Goal: Communication & Community: Answer question/provide support

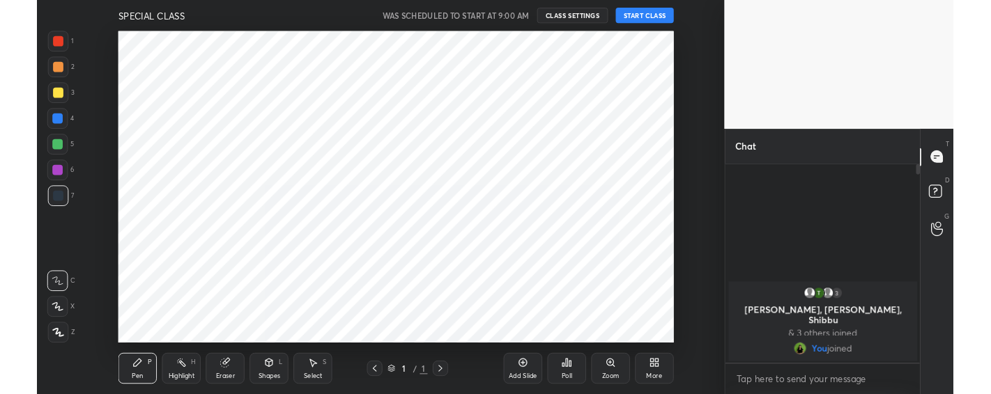
scroll to position [69333, 68983]
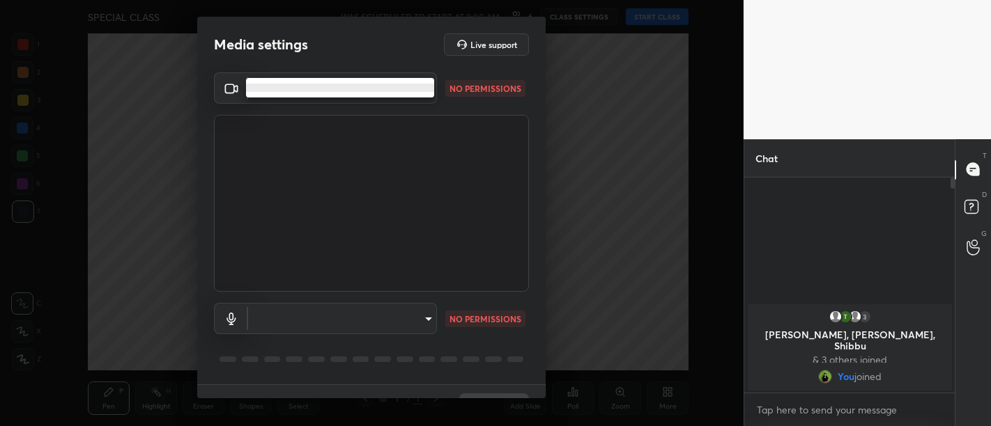
click at [332, 89] on body "1 2 3 4 5 6 7 C X Z C X Z E E Erase all H H SPECIAL CLASS WAS SCHEDULED TO STAR…" at bounding box center [495, 213] width 991 height 426
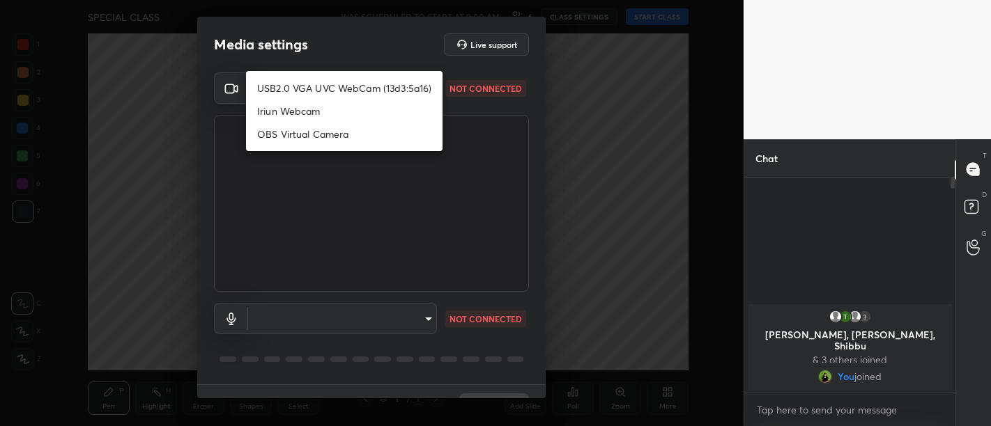
click at [350, 190] on div at bounding box center [495, 213] width 991 height 426
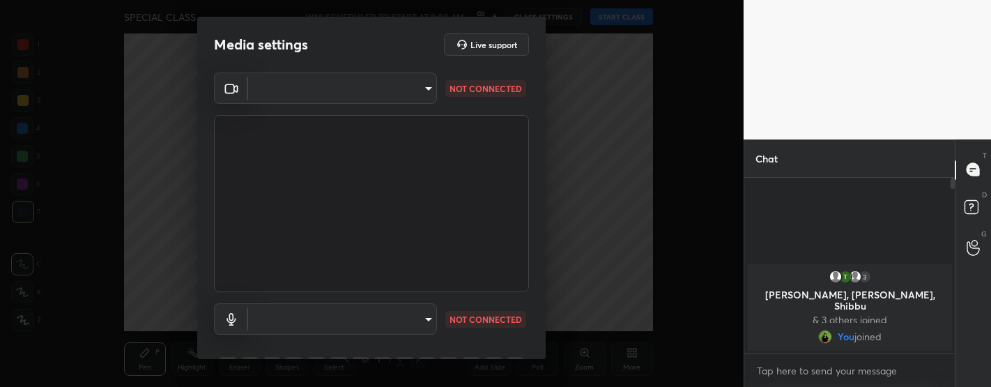
scroll to position [69374, 68983]
type textarea "x"
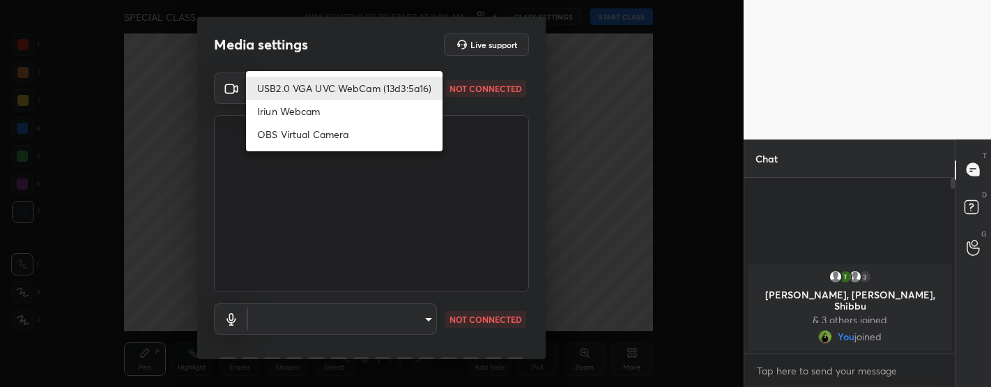
click at [307, 98] on body "1 2 3 4 5 6 7 C X Z C X Z E E Erase all H H SPECIAL CLASS WAS SCHEDULED TO STAR…" at bounding box center [495, 193] width 991 height 387
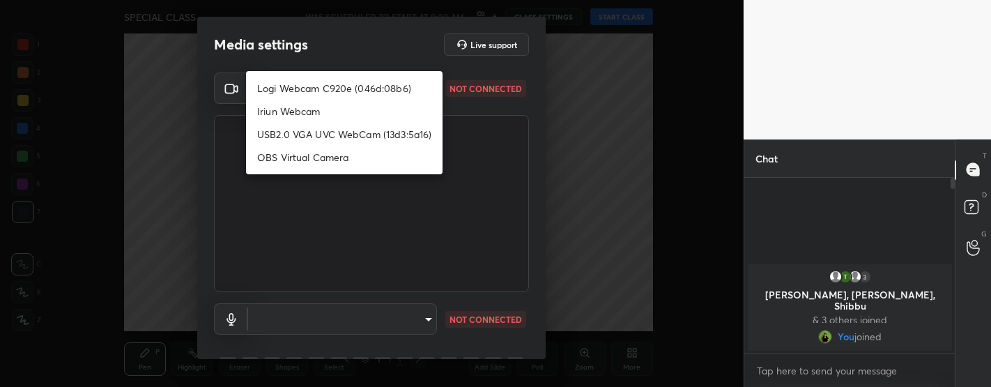
click at [313, 85] on li "Logi Webcam C920e (046d:08b6)" at bounding box center [344, 88] width 196 height 23
type input "bfdf6e9749fda72fa62dd39b8673869026ae3a59935418d763b6de5de5fe21f0"
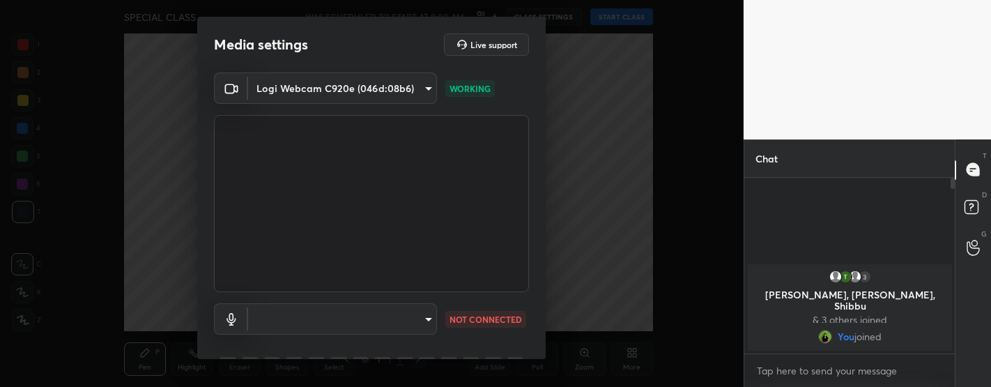
scroll to position [70, 0]
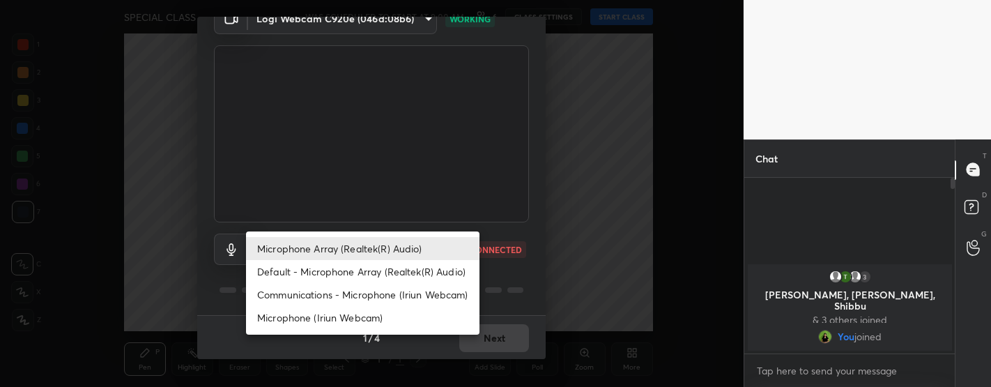
click at [344, 242] on body "1 2 3 4 5 6 7 C X Z C X Z E E Erase all H H SPECIAL CLASS WAS SCHEDULED TO STAR…" at bounding box center [495, 193] width 991 height 387
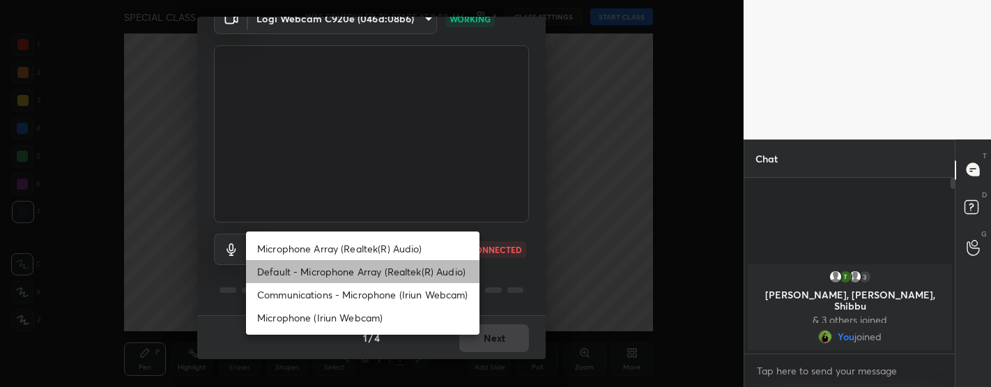
click at [348, 271] on li "Default - Microphone Array (Realtek(R) Audio)" at bounding box center [362, 271] width 233 height 23
type input "default"
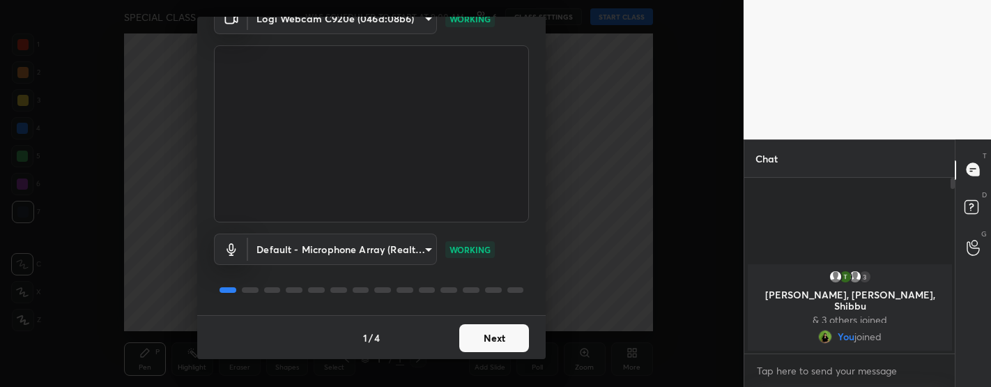
click at [489, 335] on button "Next" at bounding box center [494, 338] width 70 height 28
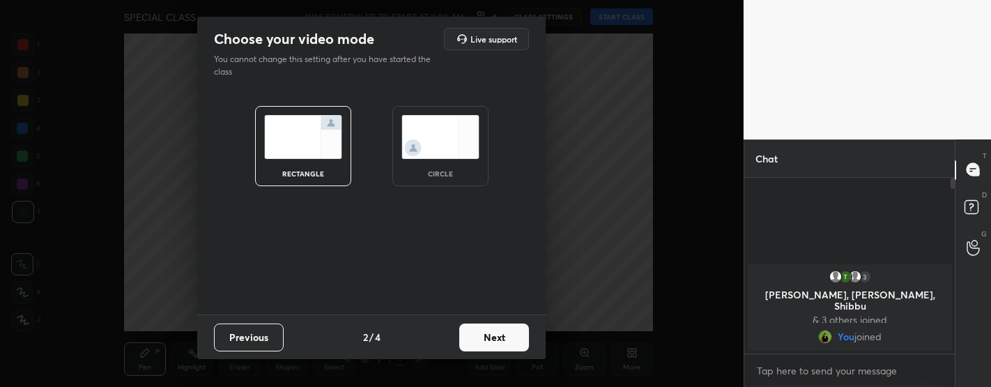
click at [507, 341] on button "Next" at bounding box center [494, 337] width 70 height 28
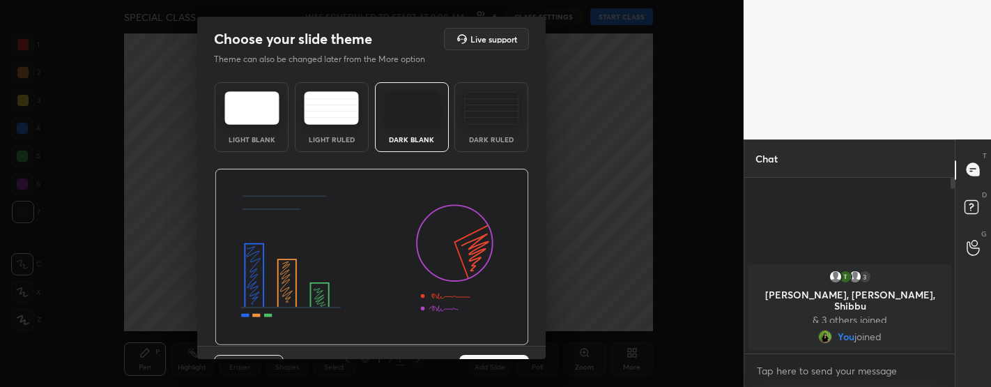
scroll to position [31, 0]
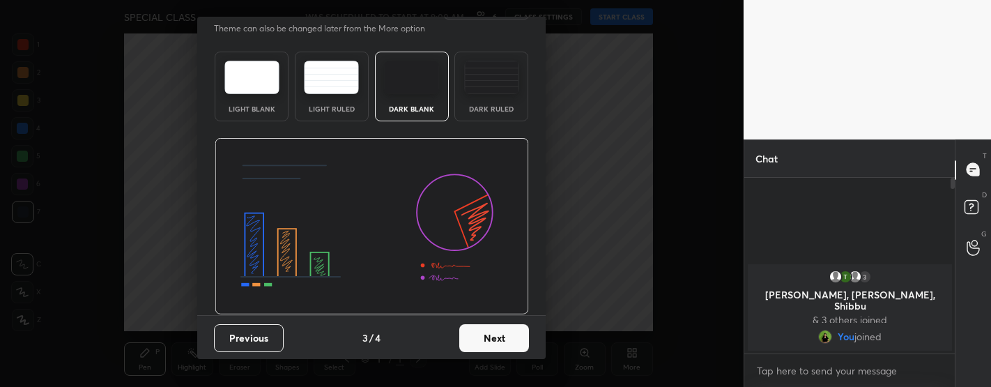
click at [486, 339] on button "Next" at bounding box center [494, 338] width 70 height 28
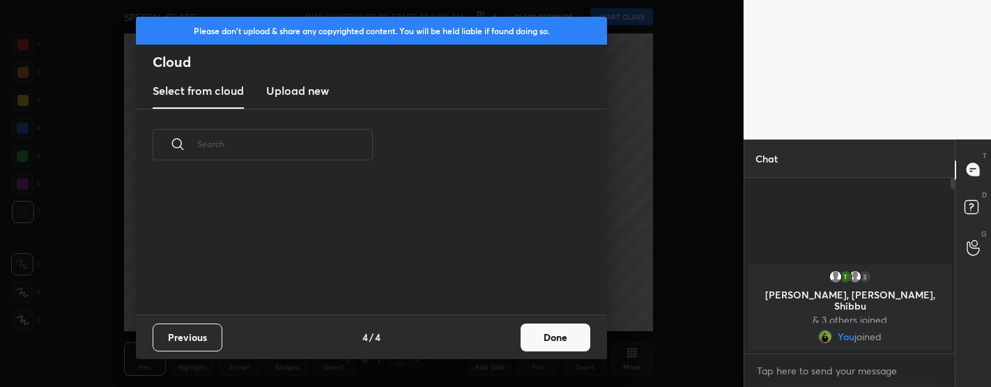
scroll to position [134, 447]
click at [547, 340] on button "Done" at bounding box center [555, 337] width 70 height 28
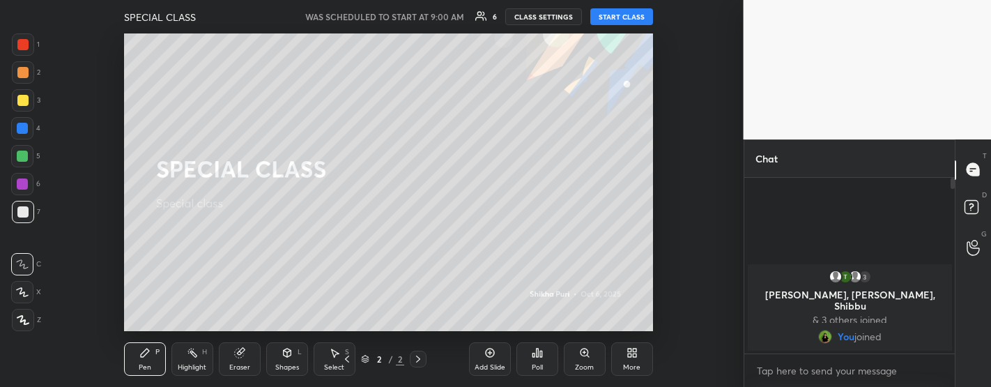
click at [617, 13] on button "START CLASS" at bounding box center [621, 16] width 63 height 17
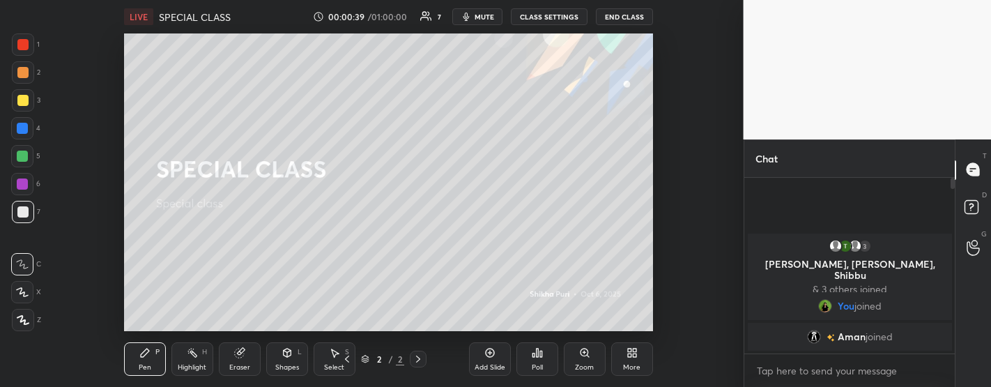
click at [488, 19] on span "mute" at bounding box center [484, 17] width 20 height 10
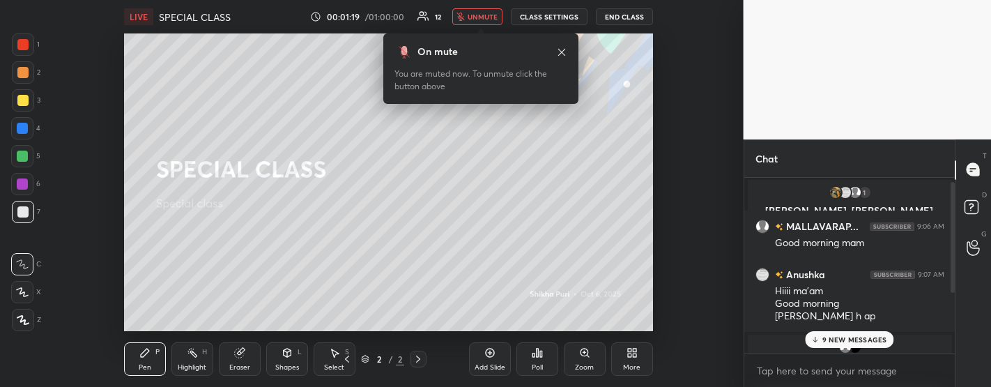
scroll to position [101, 0]
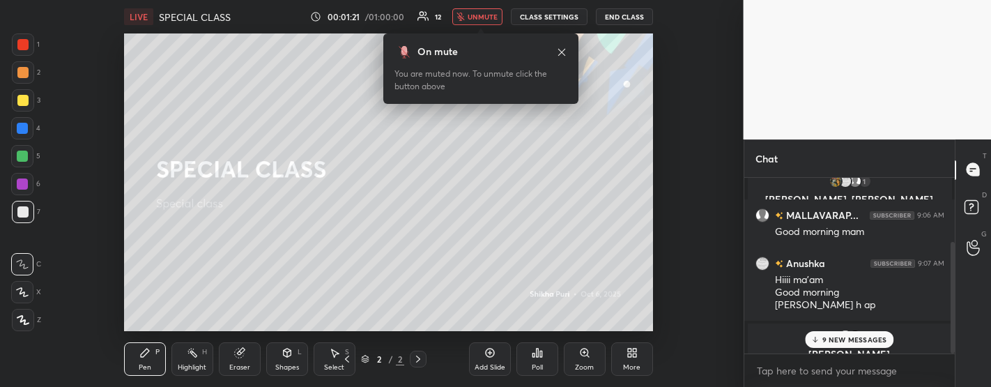
click at [849, 339] on p "9 NEW MESSAGES" at bounding box center [854, 339] width 65 height 8
click at [843, 335] on p "JUMP TO LATEST" at bounding box center [854, 339] width 60 height 8
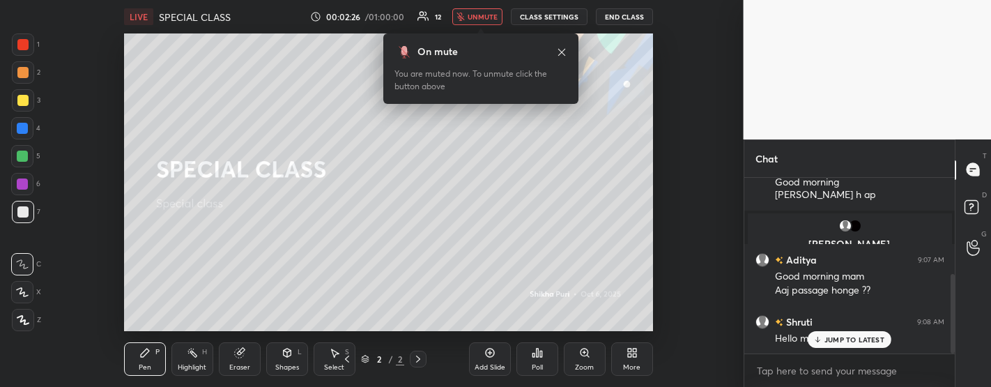
scroll to position [245, 0]
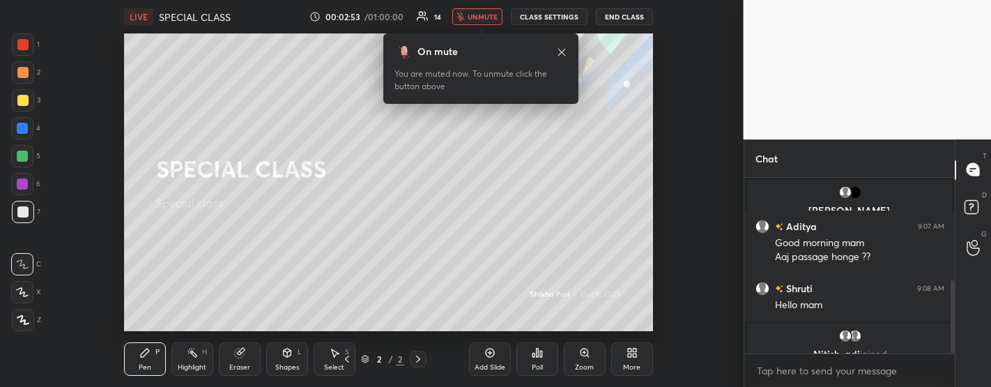
click at [484, 20] on span "unmute" at bounding box center [482, 17] width 30 height 10
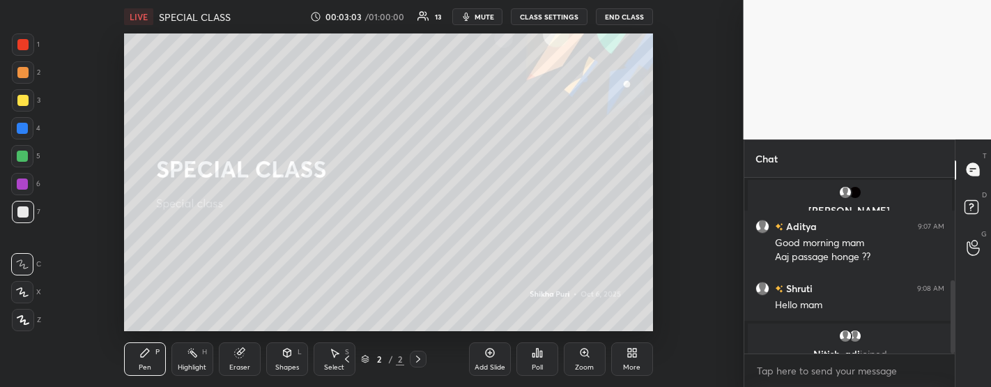
scroll to position [293, 0]
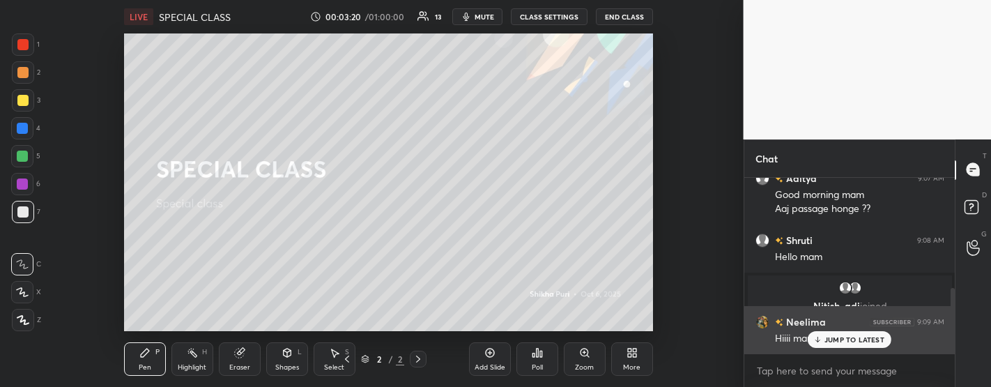
click at [753, 321] on div "Neelima 9:09 AM Hiiii mam" at bounding box center [849, 330] width 211 height 48
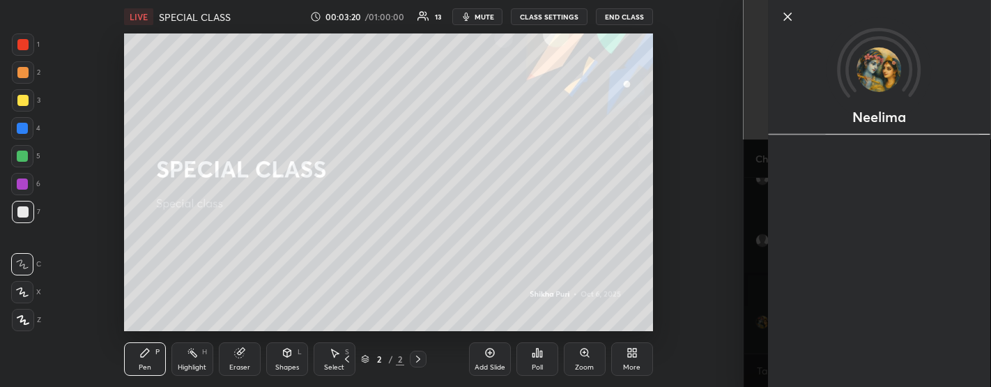
click at [839, 339] on div "Neelima" at bounding box center [879, 193] width 223 height 387
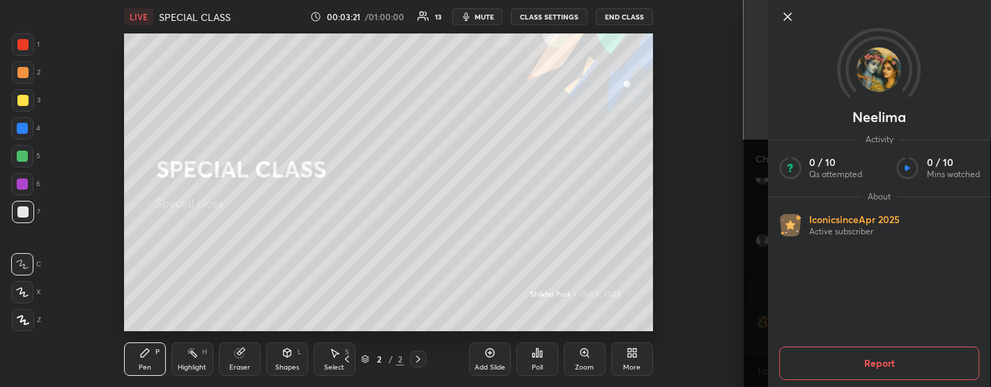
scroll to position [354, 0]
click at [488, 19] on span "mute" at bounding box center [484, 17] width 20 height 10
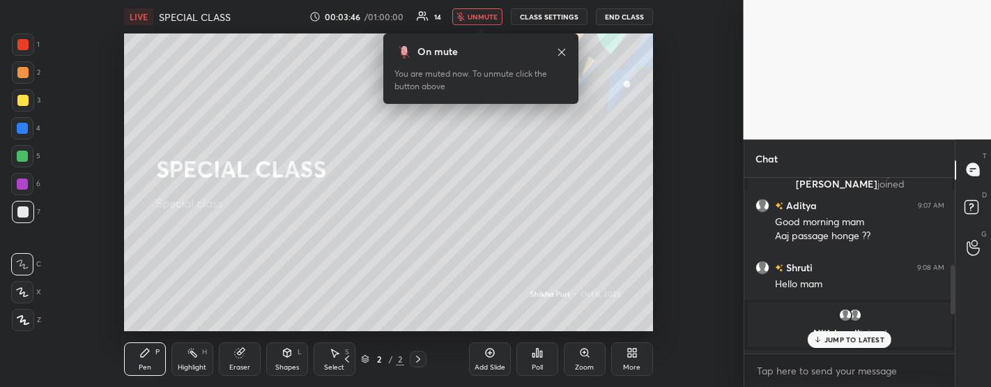
scroll to position [449, 0]
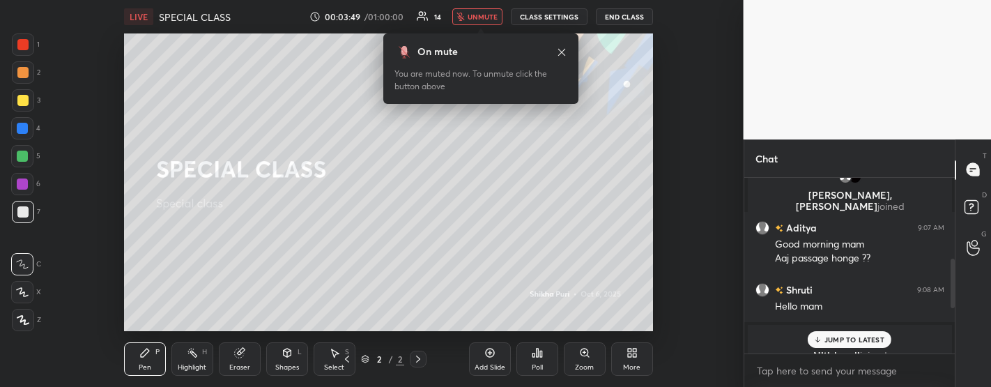
click at [847, 337] on p "JUMP TO LATEST" at bounding box center [854, 339] width 60 height 8
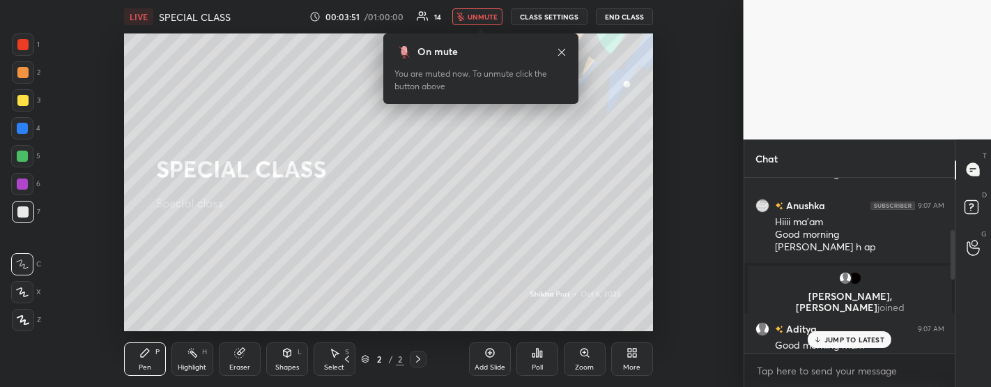
click at [849, 334] on div "JUMP TO LATEST" at bounding box center [849, 339] width 84 height 17
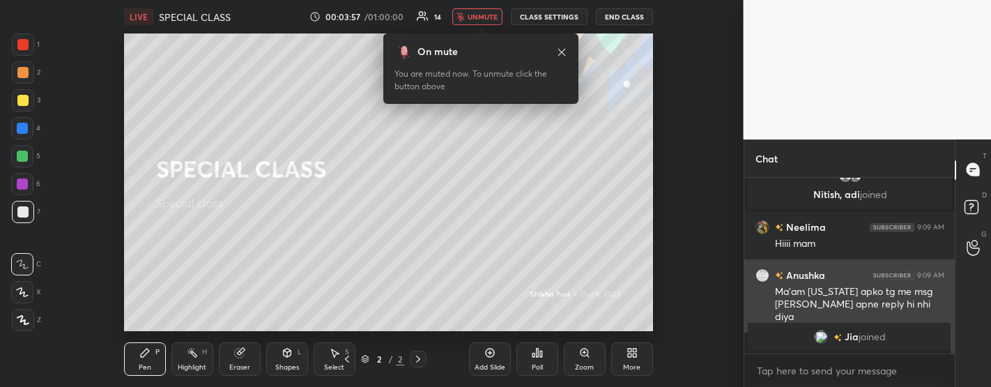
scroll to position [465, 0]
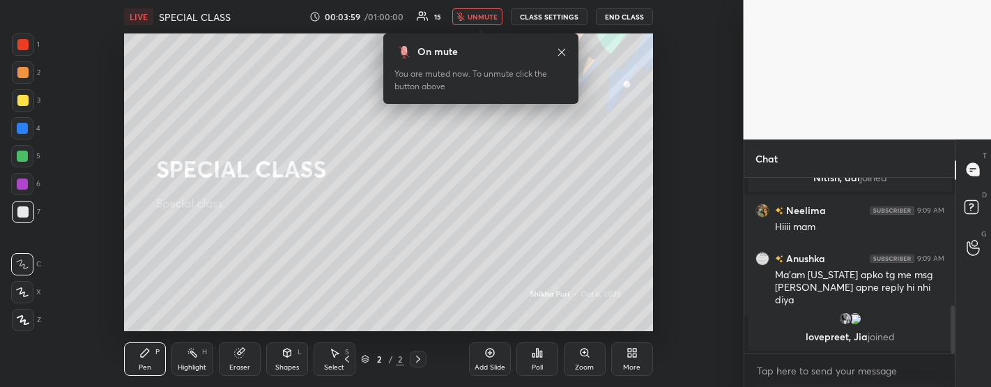
click at [477, 19] on span "unmute" at bounding box center [482, 17] width 30 height 10
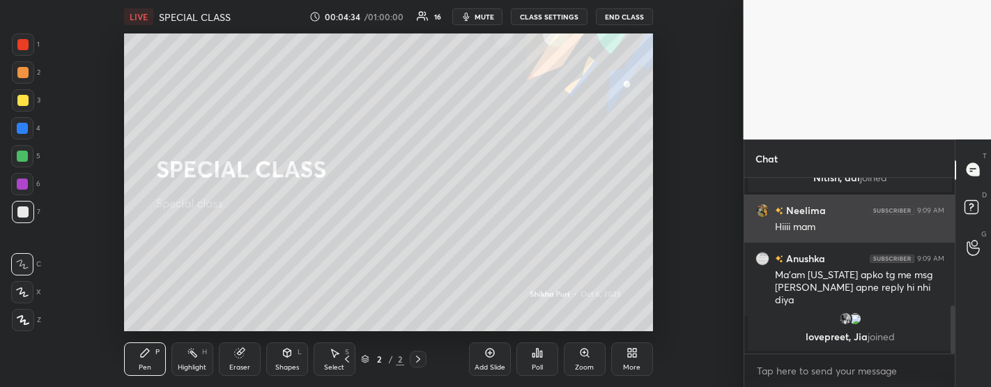
scroll to position [525, 0]
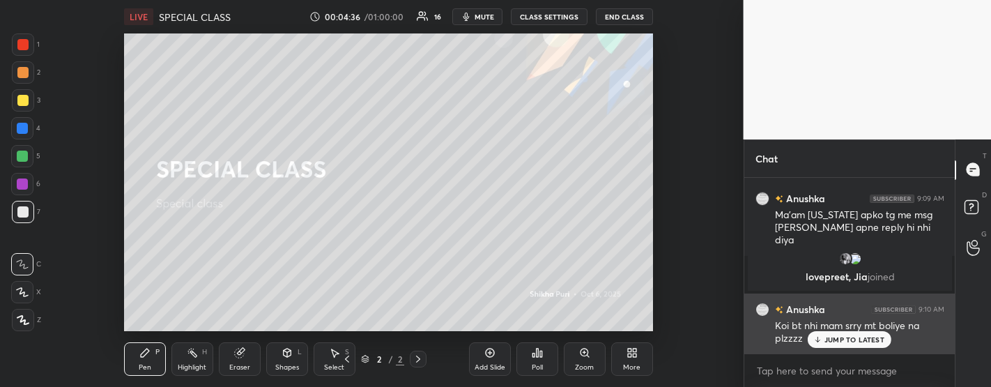
click at [843, 341] on p "JUMP TO LATEST" at bounding box center [854, 339] width 60 height 8
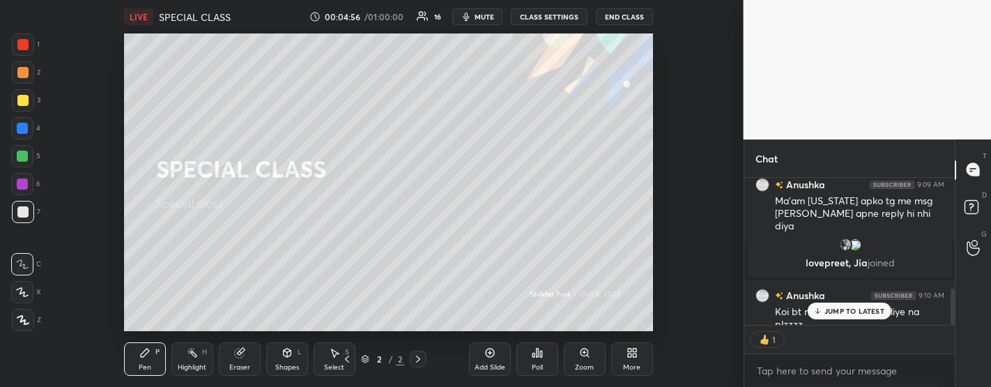
scroll to position [4, 4]
click at [852, 310] on p "JUMP TO LATEST" at bounding box center [854, 311] width 60 height 8
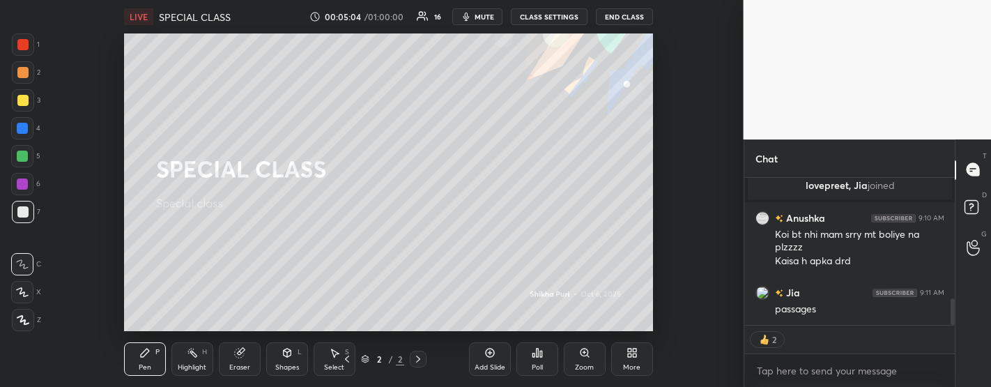
scroll to position [665, 0]
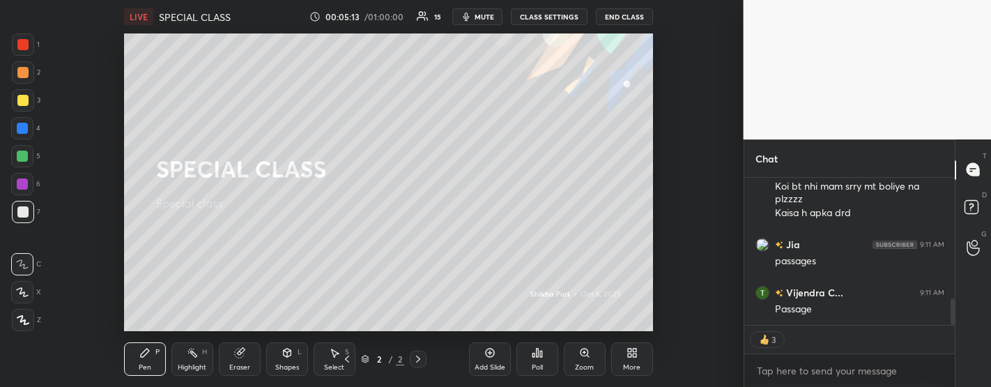
click at [631, 353] on icon at bounding box center [629, 354] width 3 height 3
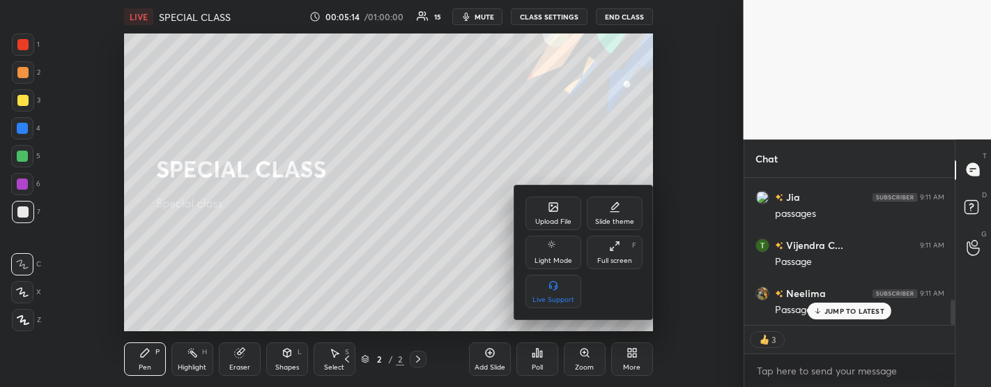
scroll to position [760, 0]
click at [555, 215] on div "Upload File" at bounding box center [553, 212] width 56 height 33
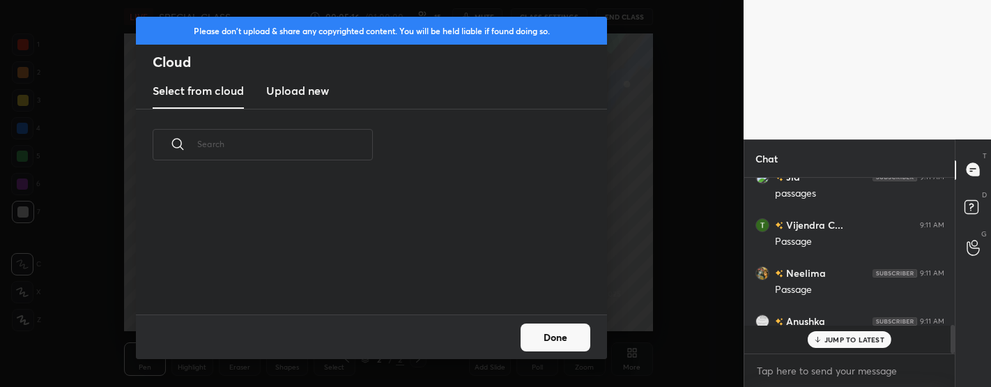
scroll to position [732, 0]
click at [858, 301] on div "Neelima 9:11 AM Passage" at bounding box center [849, 281] width 211 height 48
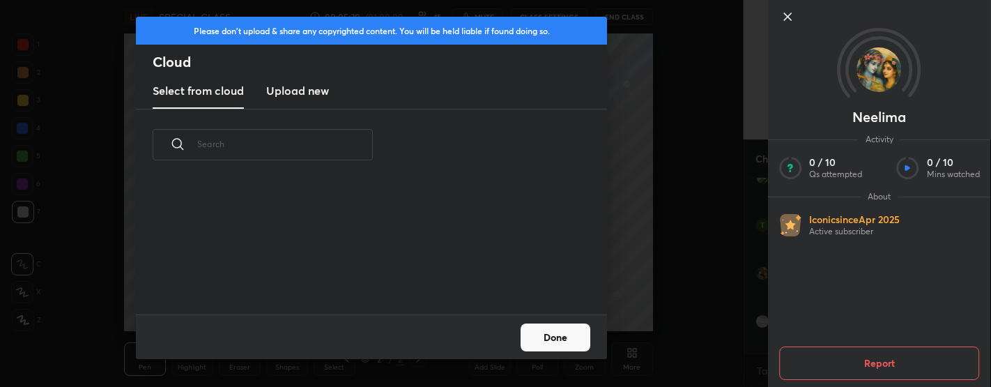
click at [790, 12] on icon at bounding box center [787, 16] width 17 height 17
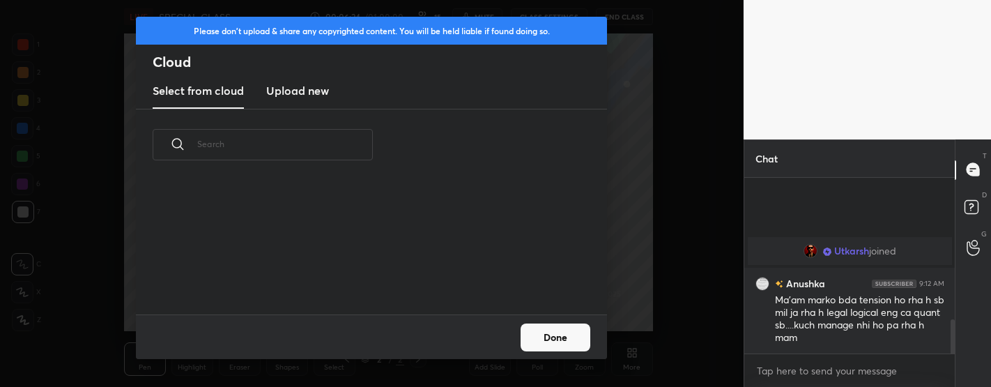
scroll to position [828, 0]
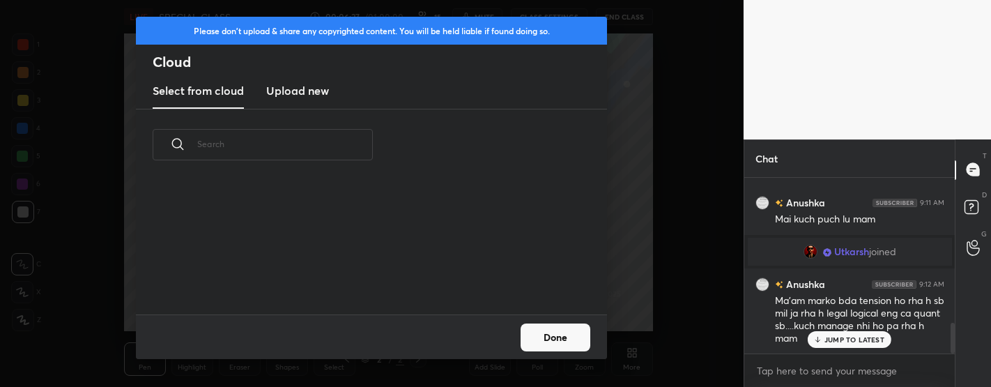
click at [304, 95] on h3 "Upload new" at bounding box center [297, 90] width 63 height 17
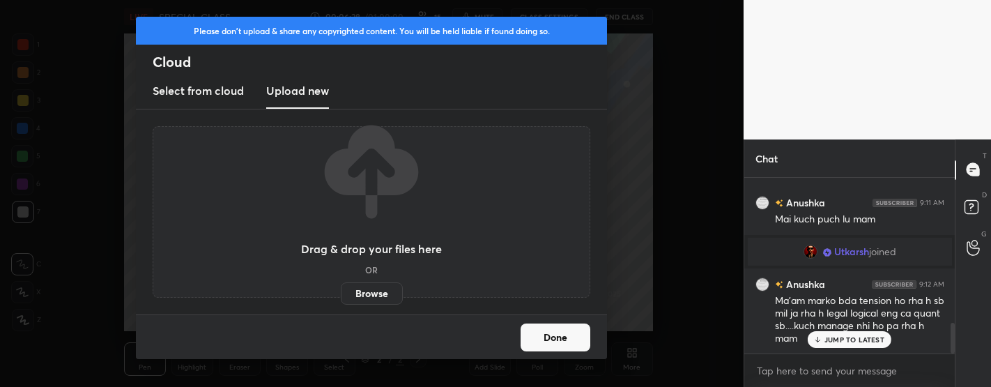
click at [373, 291] on label "Browse" at bounding box center [372, 293] width 62 height 22
click at [341, 291] on input "Browse" at bounding box center [341, 293] width 0 height 22
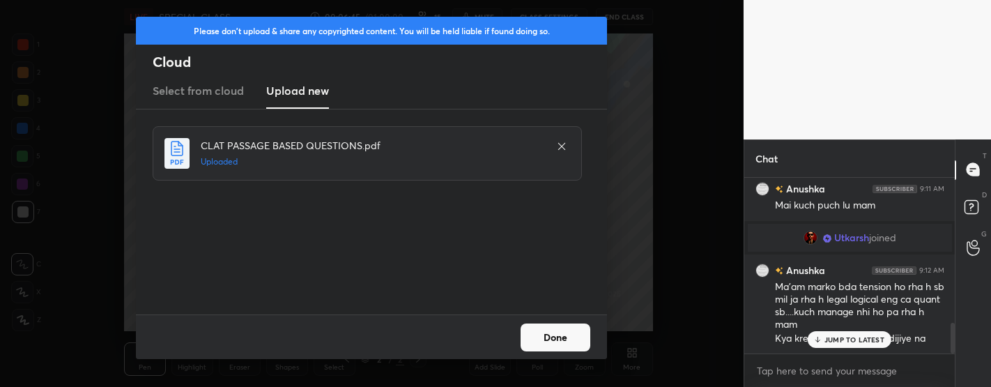
click at [559, 343] on button "Done" at bounding box center [555, 337] width 70 height 28
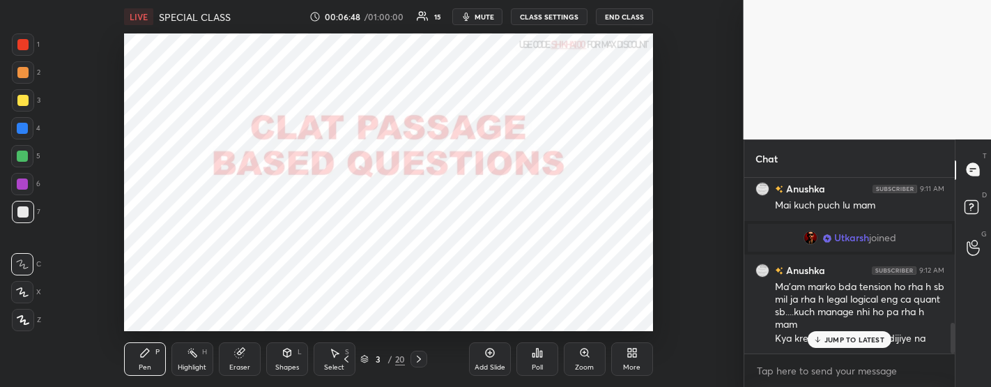
click at [856, 341] on p "JUMP TO LATEST" at bounding box center [854, 339] width 60 height 8
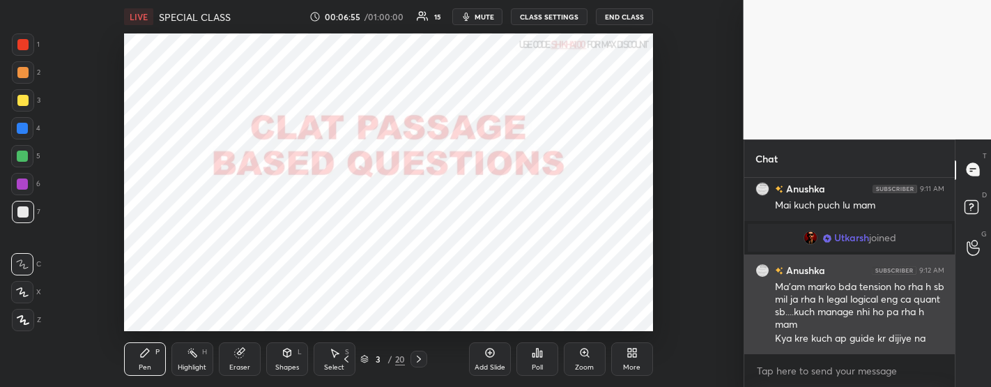
scroll to position [856, 0]
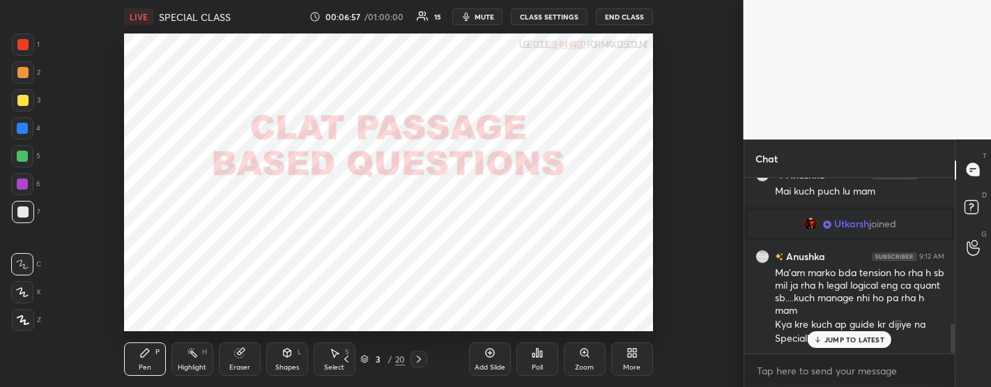
click at [848, 346] on div "JUMP TO LATEST" at bounding box center [849, 339] width 84 height 17
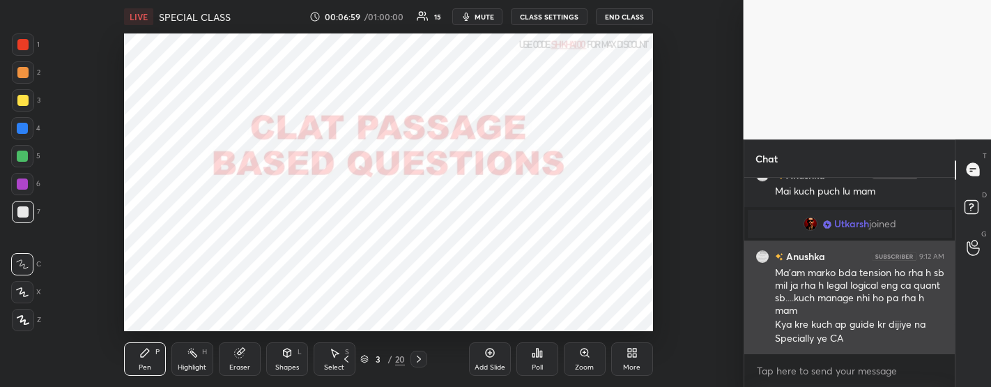
scroll to position [857, 0]
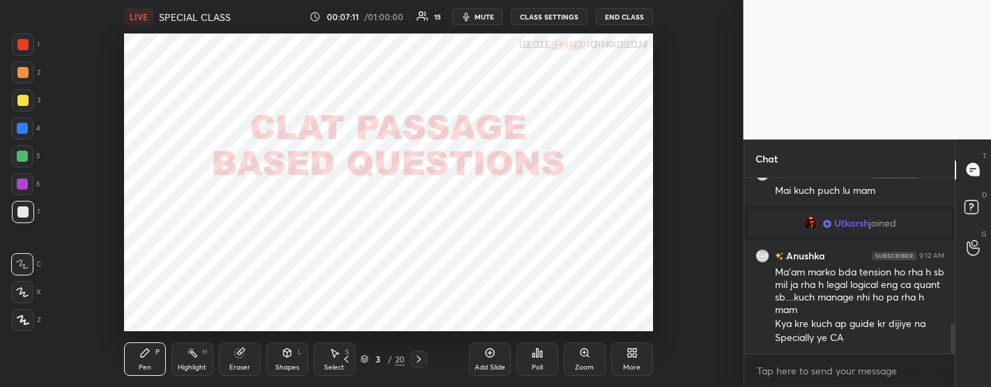
click at [29, 184] on div at bounding box center [22, 184] width 22 height 22
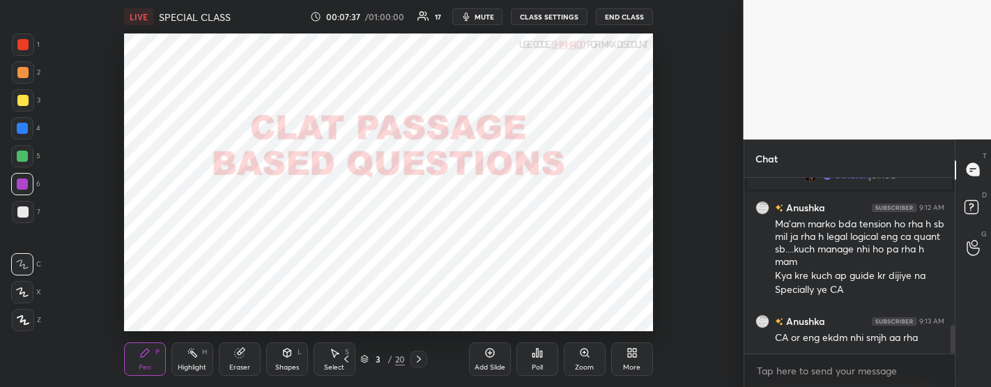
scroll to position [938, 0]
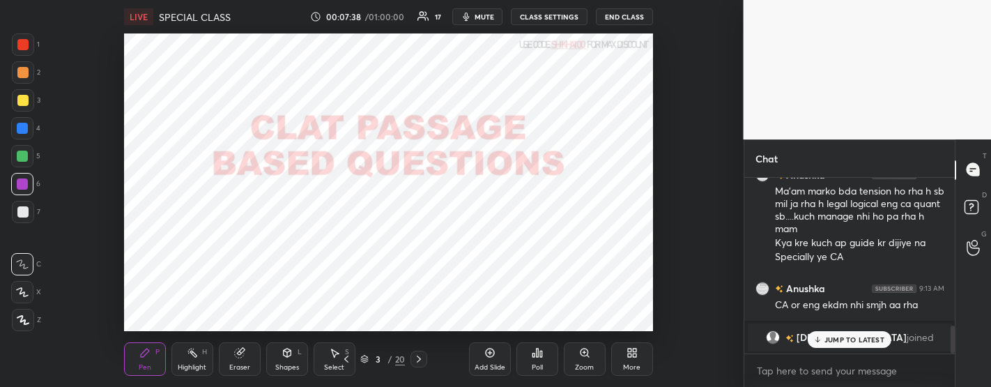
click at [491, 21] on span "mute" at bounding box center [484, 17] width 20 height 10
click at [842, 333] on div "JUMP TO LATEST" at bounding box center [849, 339] width 84 height 17
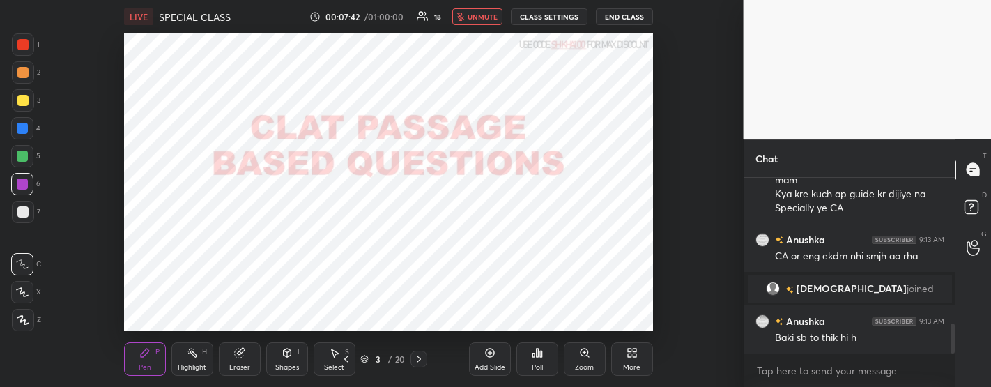
scroll to position [856, 0]
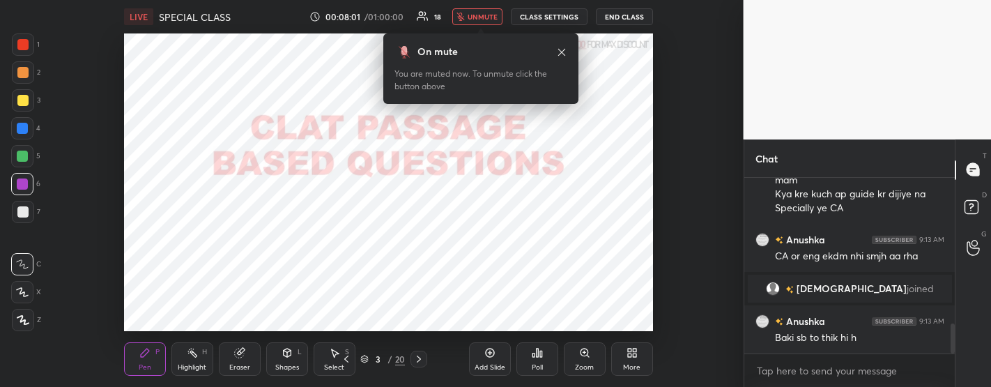
click at [479, 20] on span "unmute" at bounding box center [482, 17] width 30 height 10
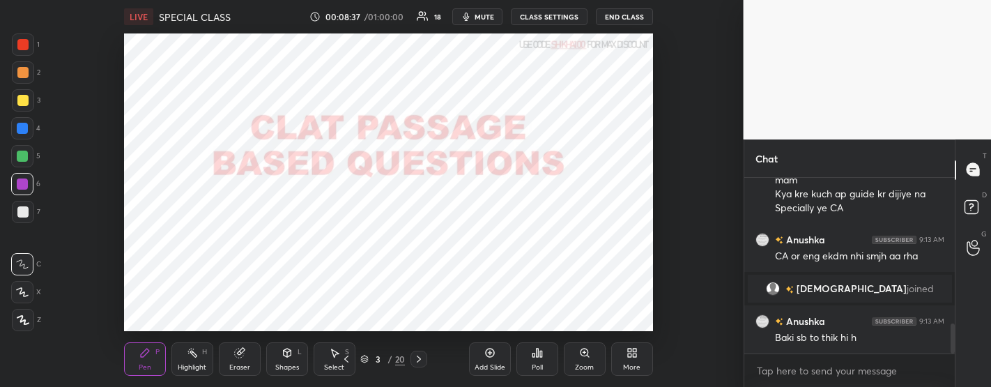
scroll to position [889, 0]
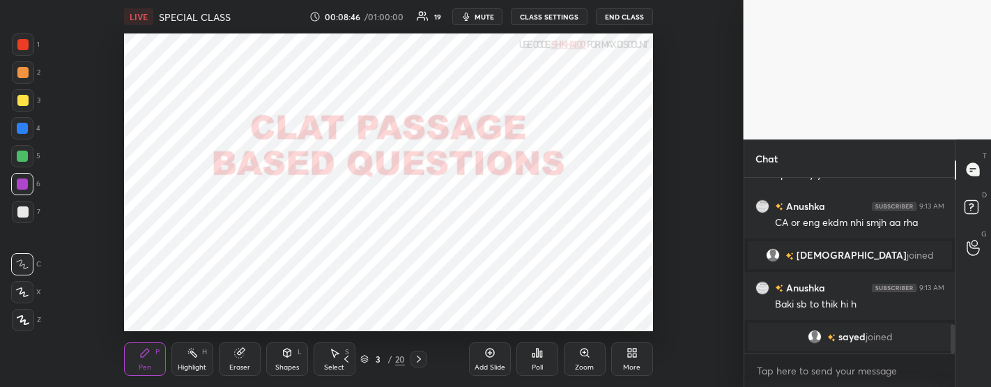
click at [481, 10] on button "mute" at bounding box center [477, 16] width 50 height 17
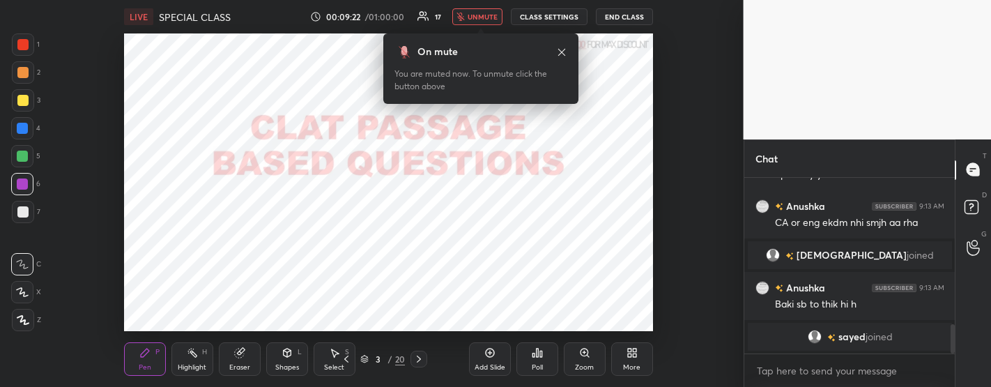
click at [497, 15] on span "unmute" at bounding box center [482, 17] width 30 height 10
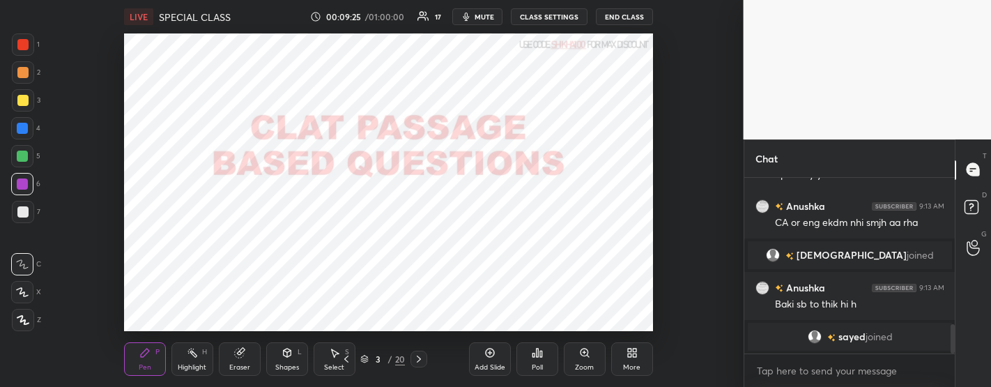
scroll to position [975, 0]
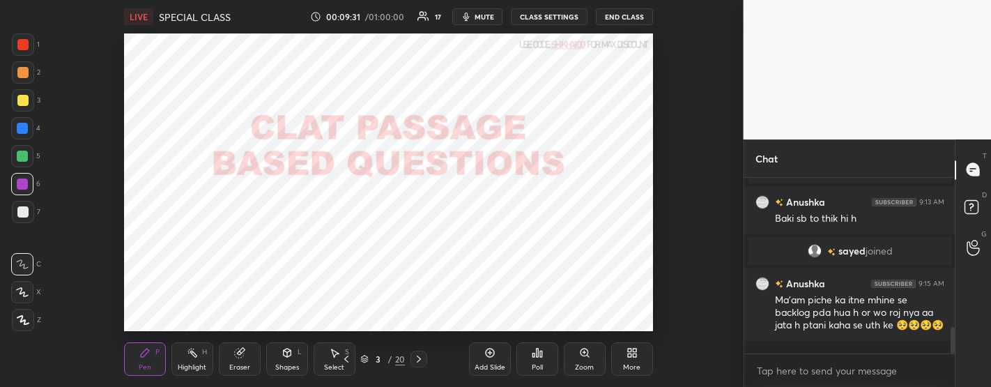
click at [488, 355] on icon at bounding box center [489, 352] width 11 height 11
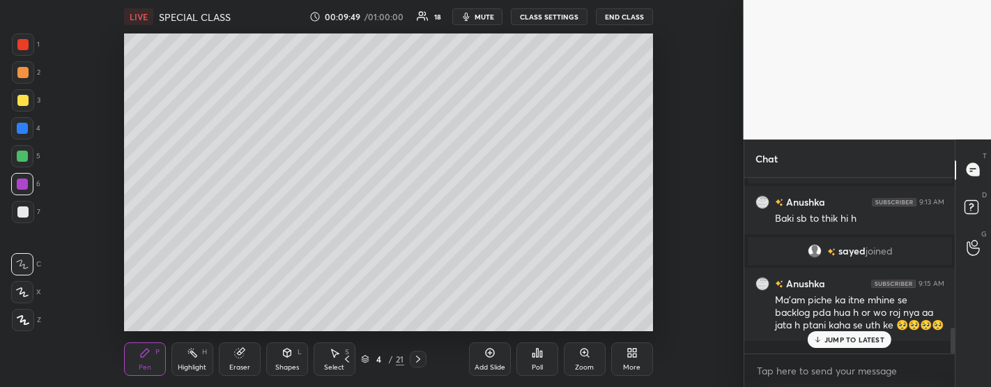
scroll to position [1007, 0]
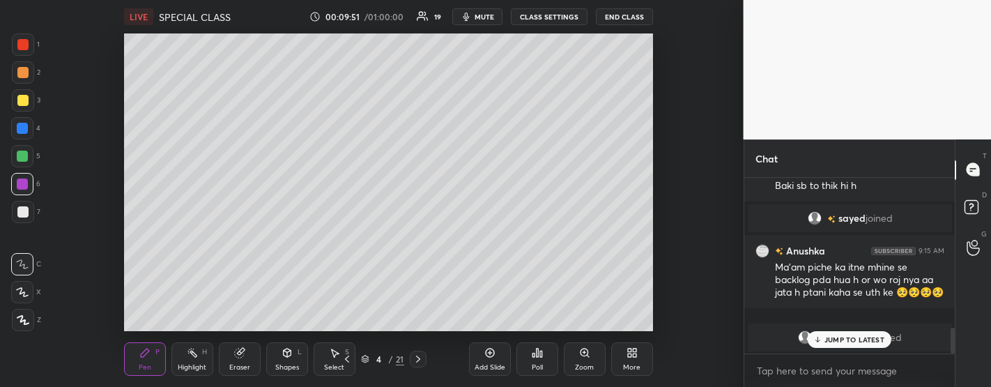
click at [837, 341] on p "JUMP TO LATEST" at bounding box center [854, 339] width 60 height 8
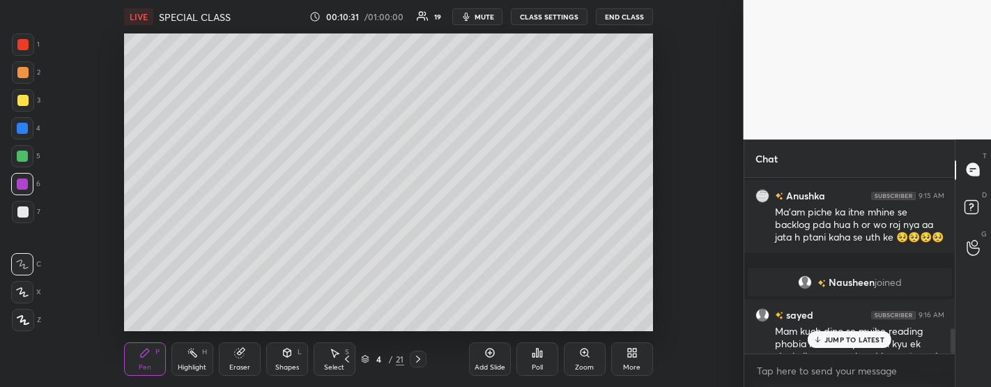
scroll to position [1051, 0]
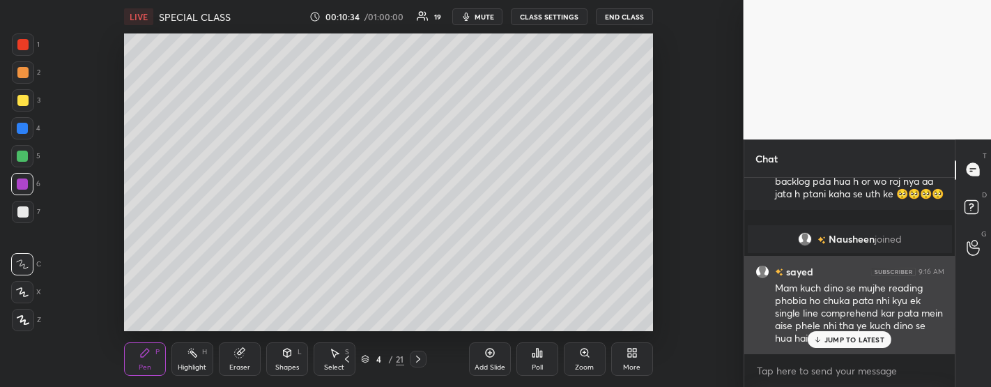
click at [837, 336] on p "JUMP TO LATEST" at bounding box center [854, 339] width 60 height 8
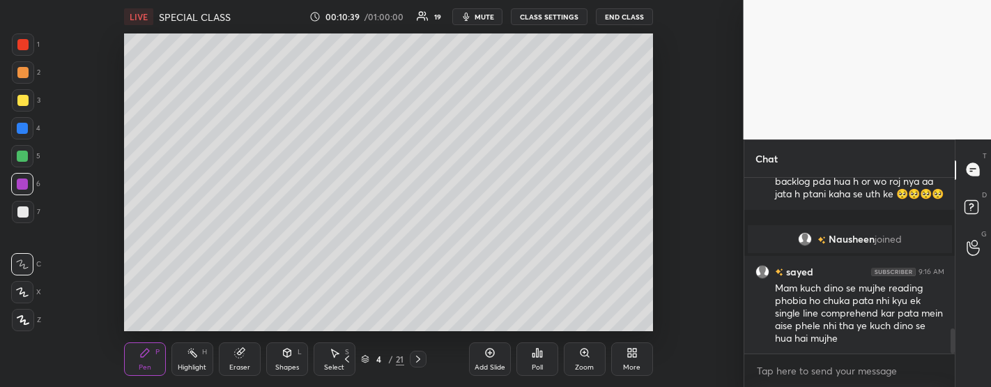
scroll to position [1085, 0]
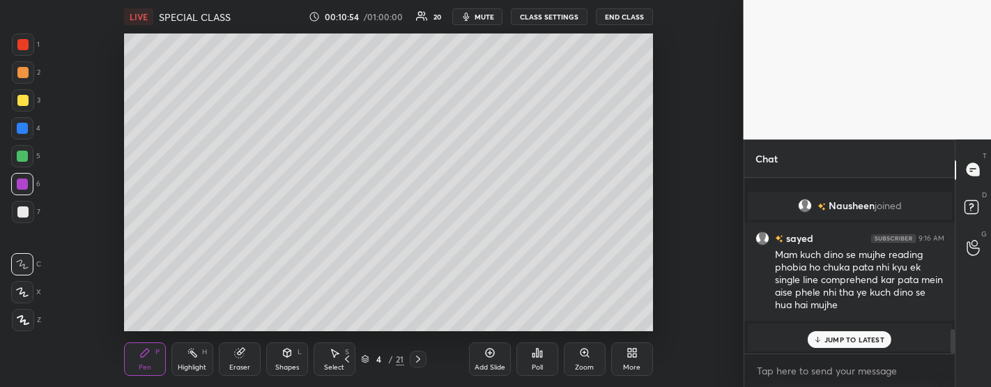
click at [848, 333] on div "JUMP TO LATEST" at bounding box center [849, 339] width 84 height 17
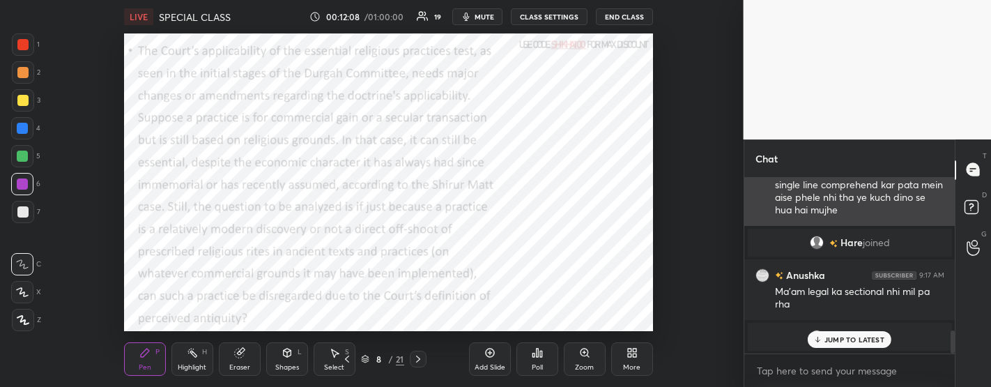
scroll to position [1172, 0]
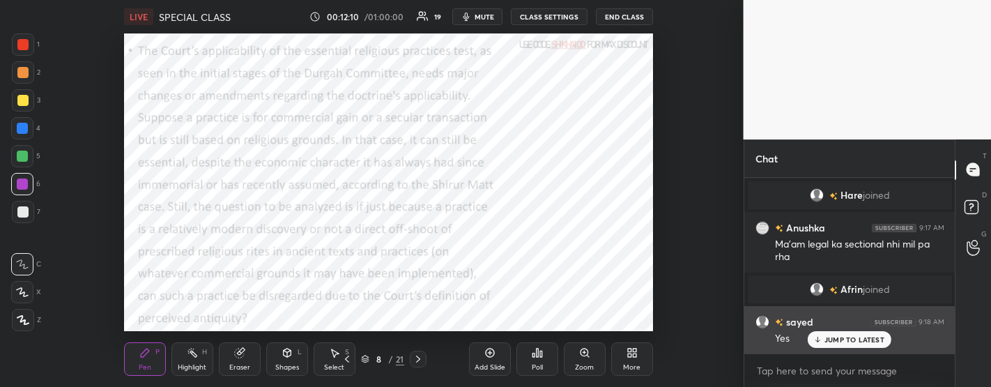
click at [831, 341] on p "JUMP TO LATEST" at bounding box center [854, 339] width 60 height 8
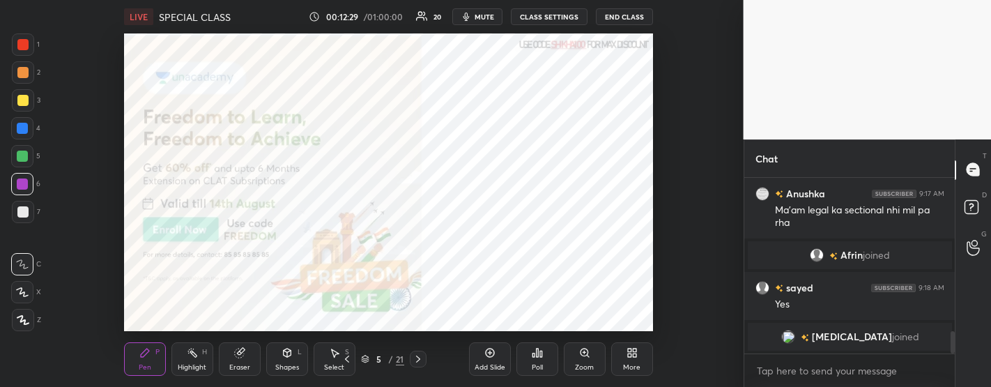
click at [486, 355] on icon at bounding box center [489, 352] width 11 height 11
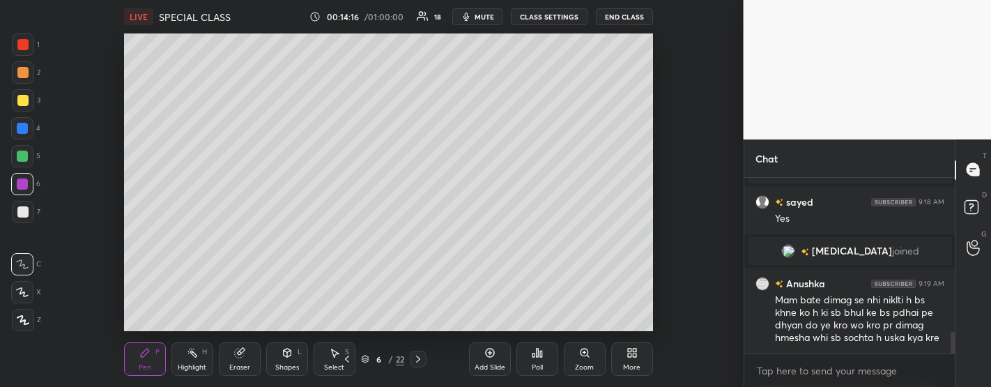
scroll to position [1298, 0]
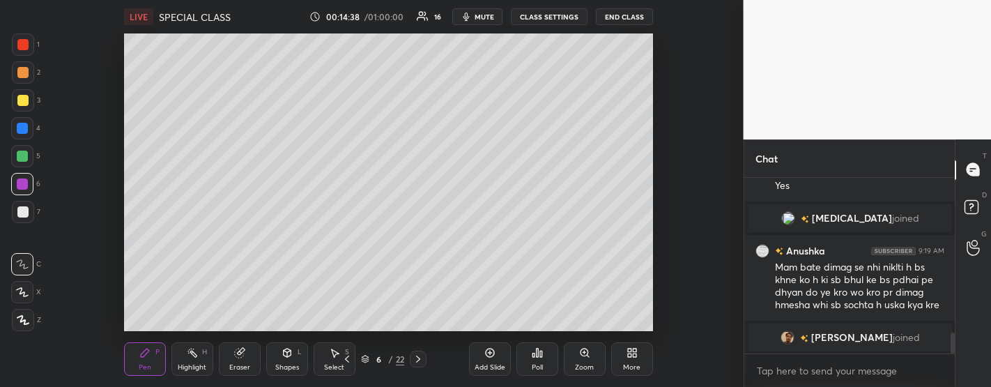
click at [486, 360] on div "Add Slide" at bounding box center [490, 358] width 42 height 33
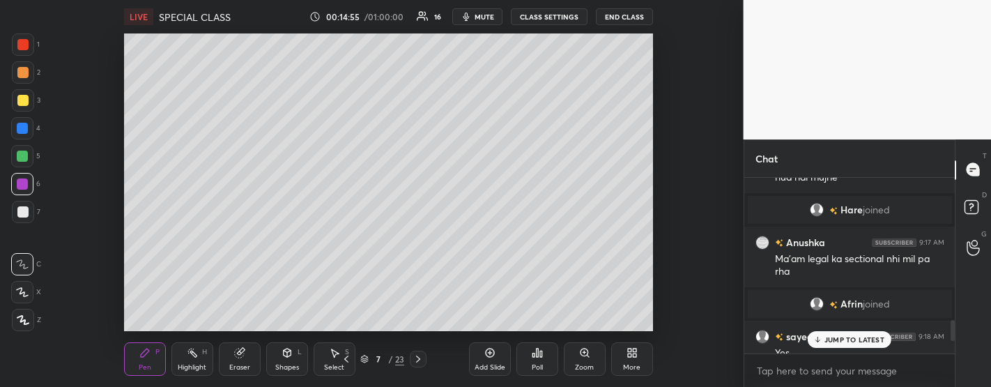
click at [842, 333] on div "JUMP TO LATEST" at bounding box center [849, 339] width 84 height 17
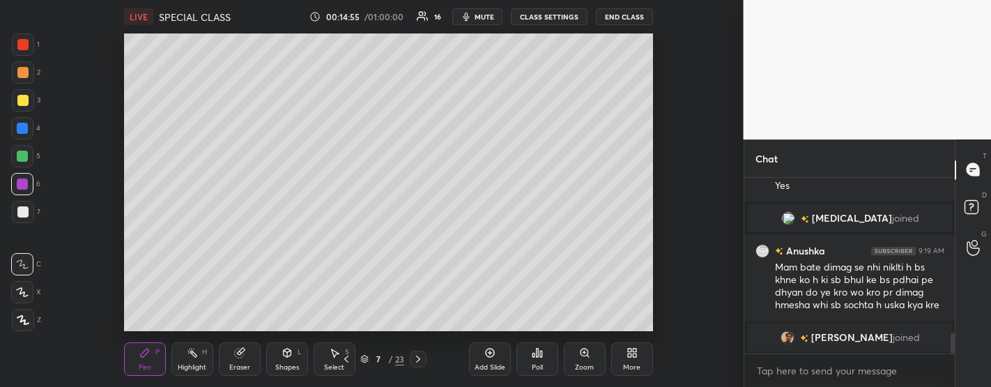
scroll to position [1299, 0]
click at [844, 249] on div "Anushka 9:19 AM" at bounding box center [849, 249] width 189 height 15
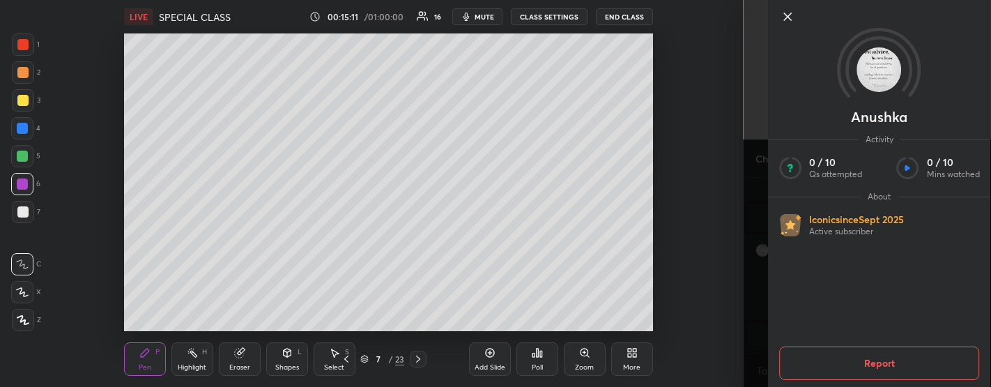
click at [790, 20] on icon at bounding box center [787, 16] width 7 height 7
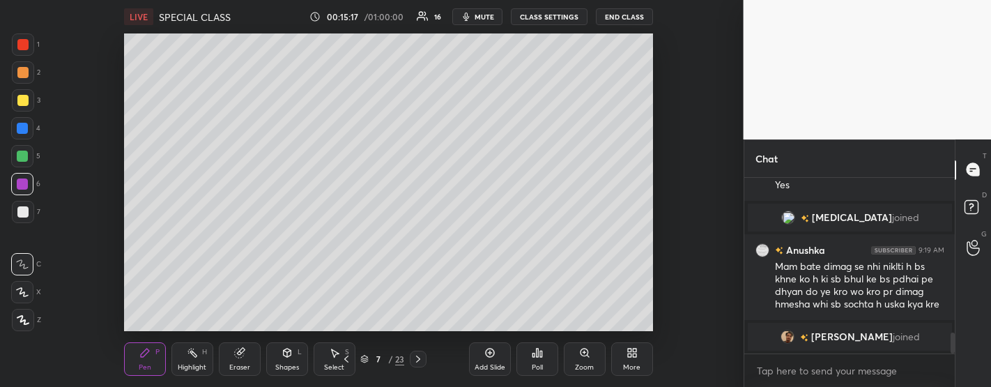
scroll to position [1384, 0]
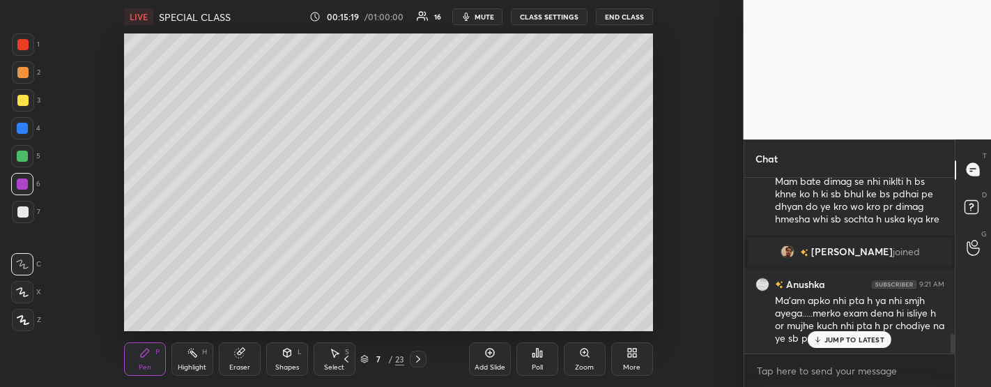
click at [860, 339] on p "JUMP TO LATEST" at bounding box center [854, 339] width 60 height 8
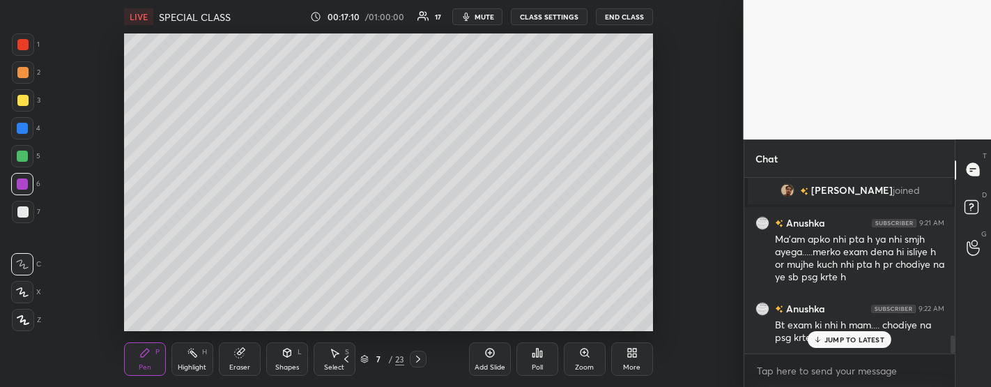
scroll to position [1505, 0]
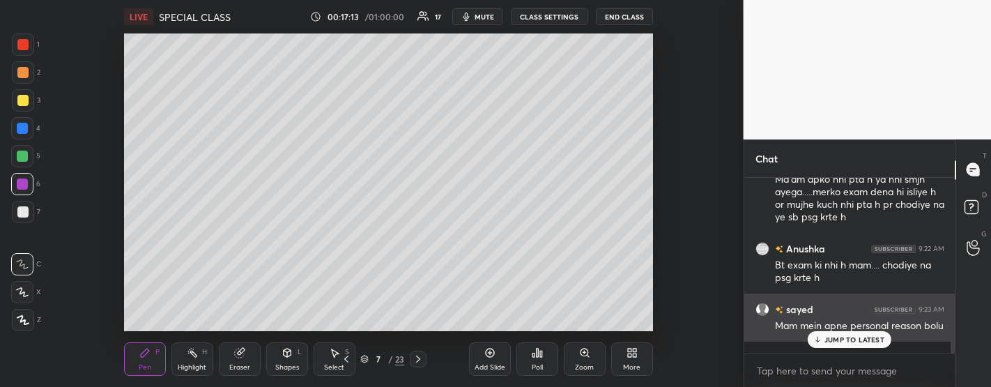
click at [834, 339] on p "JUMP TO LATEST" at bounding box center [854, 339] width 60 height 8
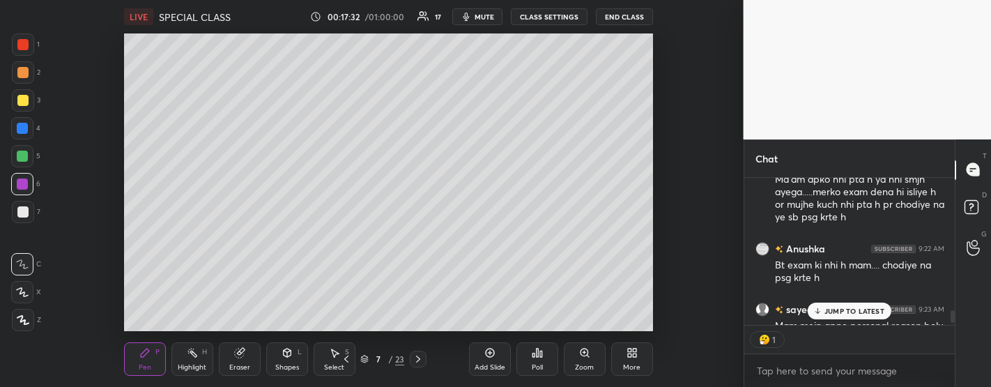
scroll to position [1534, 0]
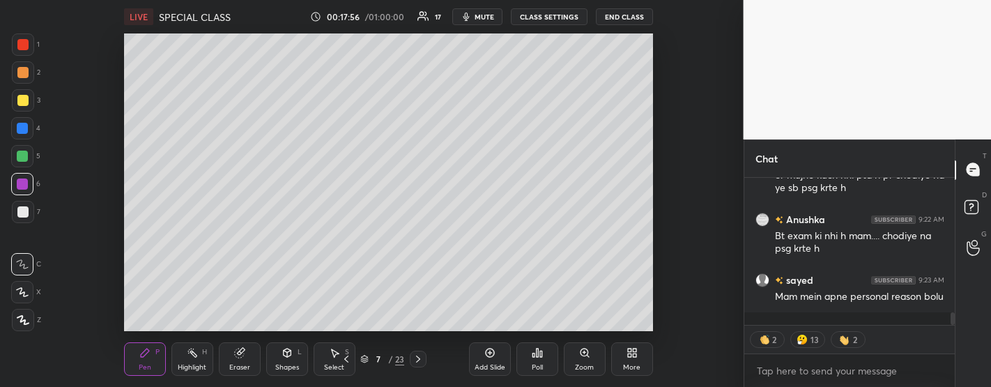
type textarea "x"
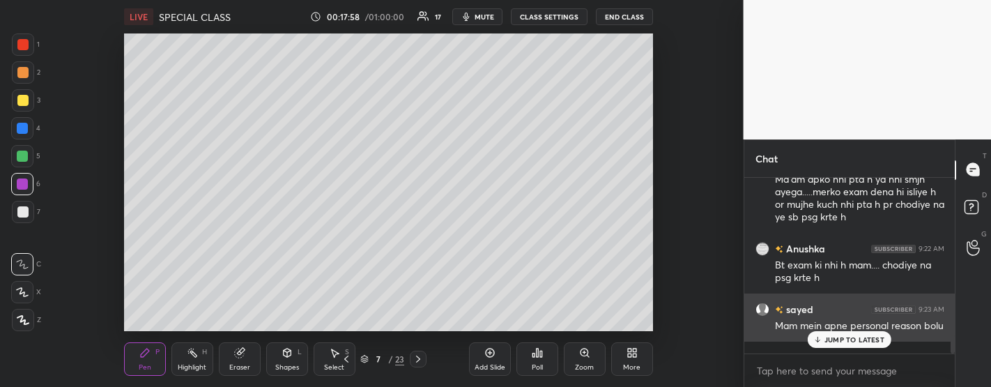
click at [843, 339] on p "JUMP TO LATEST" at bounding box center [854, 339] width 60 height 8
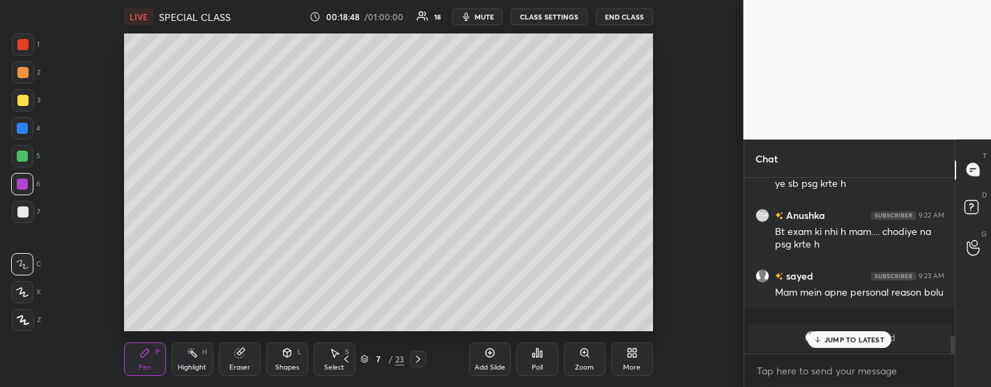
click at [853, 341] on p "JUMP TO LATEST" at bounding box center [854, 339] width 60 height 8
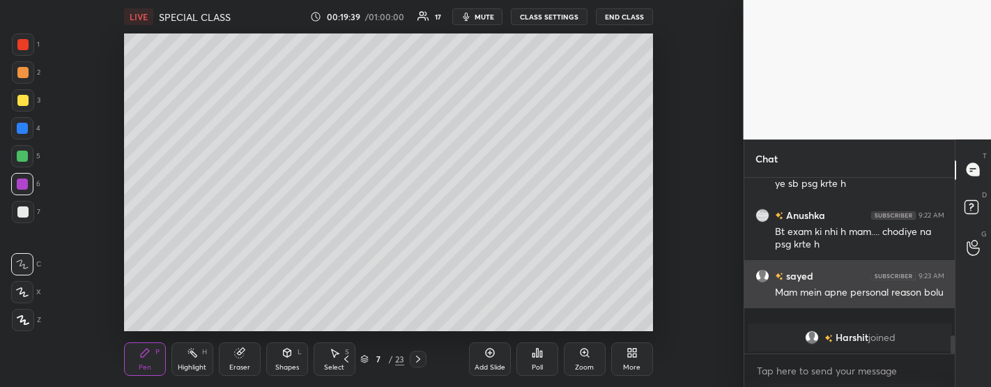
click at [497, 355] on div "Add Slide" at bounding box center [490, 358] width 42 height 33
click at [29, 186] on div at bounding box center [22, 184] width 22 height 22
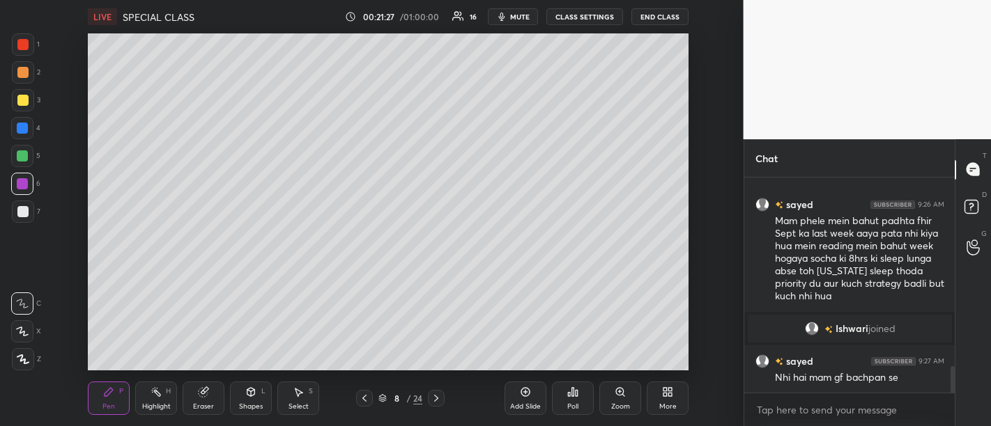
scroll to position [1546, 0]
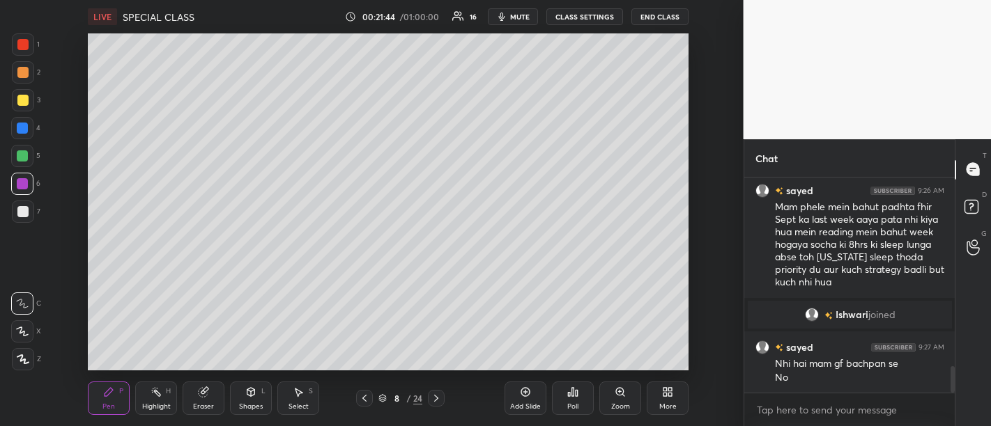
click at [513, 390] on div "Add Slide" at bounding box center [525, 398] width 42 height 33
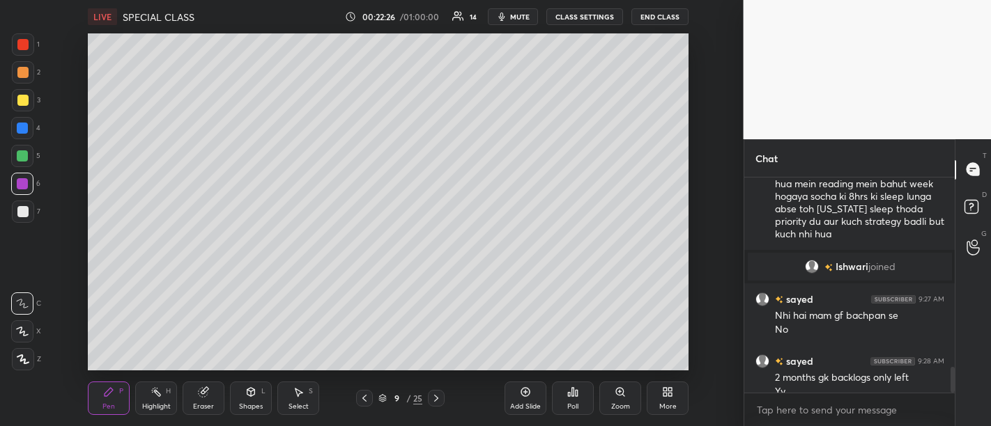
scroll to position [1608, 0]
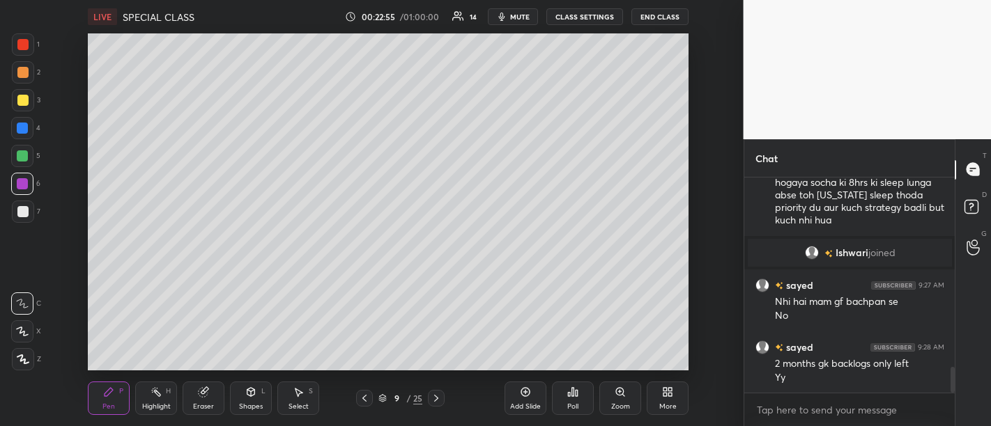
click at [520, 401] on div "Add Slide" at bounding box center [525, 398] width 42 height 33
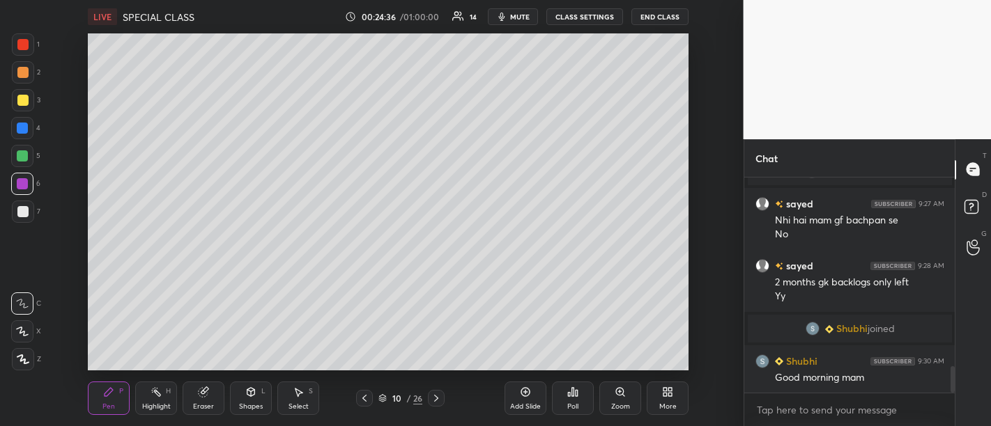
scroll to position [1612, 0]
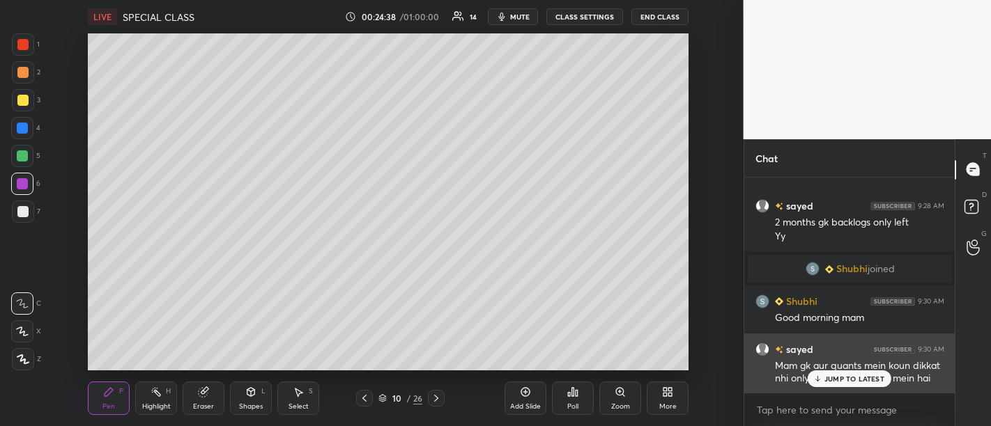
click at [828, 380] on p "JUMP TO LATEST" at bounding box center [854, 379] width 60 height 8
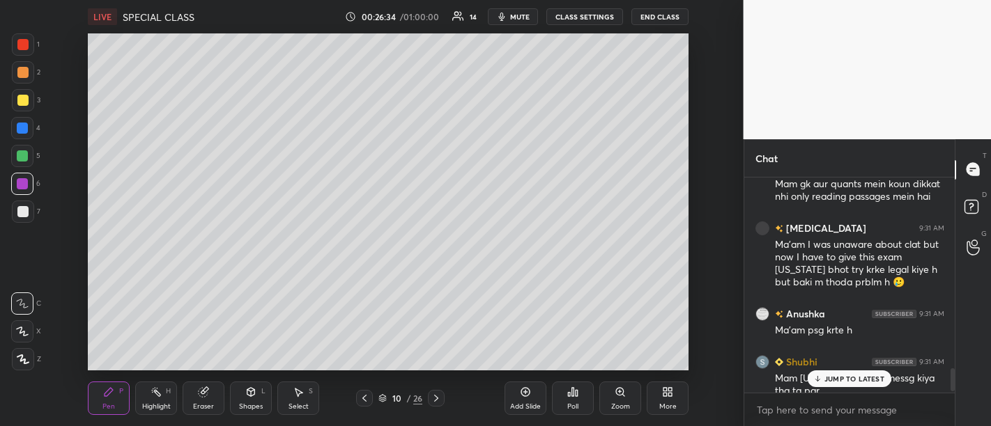
scroll to position [1803, 0]
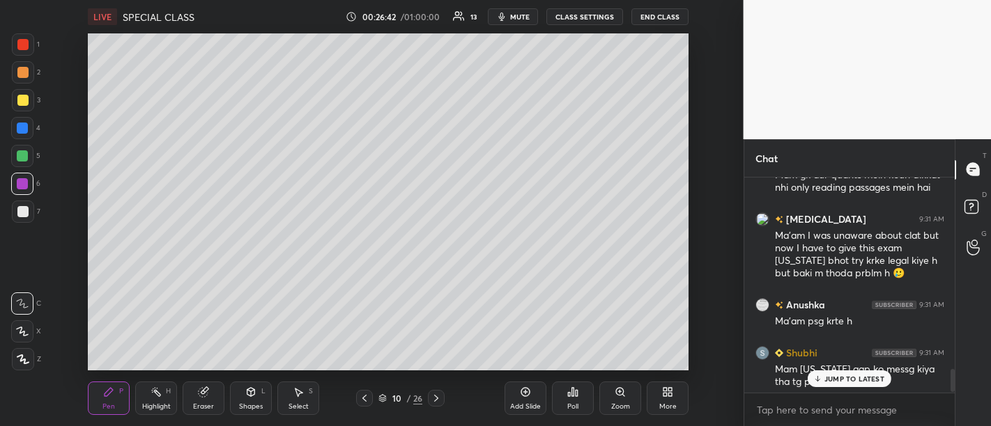
click at [845, 377] on p "JUMP TO LATEST" at bounding box center [854, 379] width 60 height 8
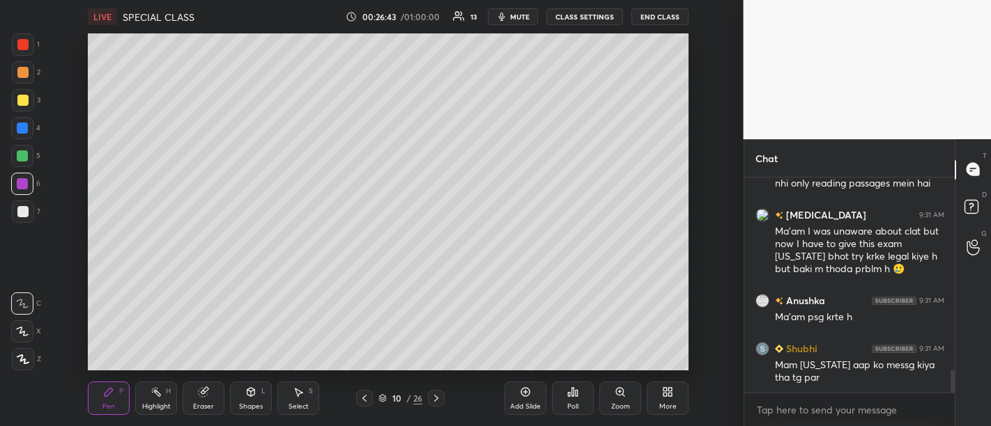
click at [540, 392] on div "Add Slide" at bounding box center [525, 398] width 42 height 33
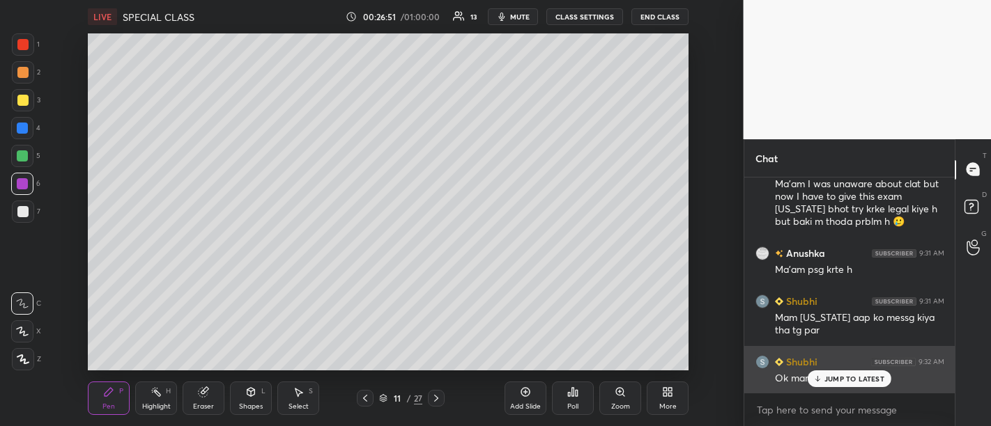
click at [844, 379] on p "JUMP TO LATEST" at bounding box center [854, 379] width 60 height 8
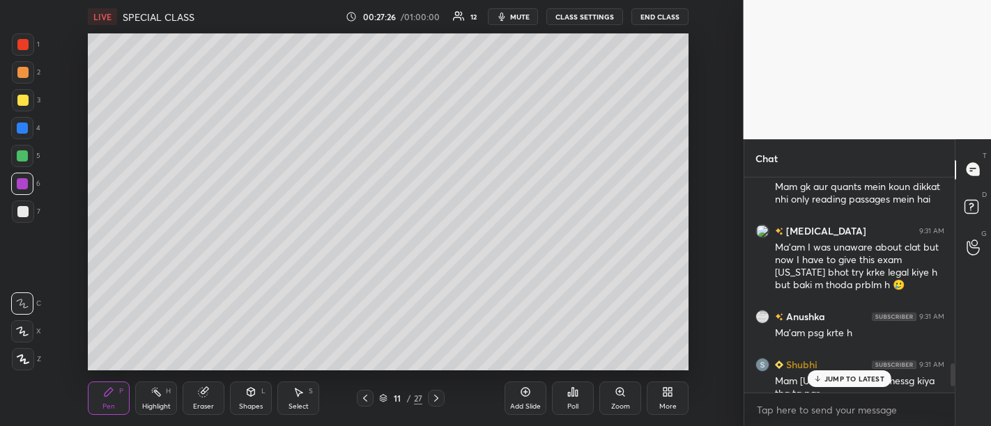
scroll to position [1786, 0]
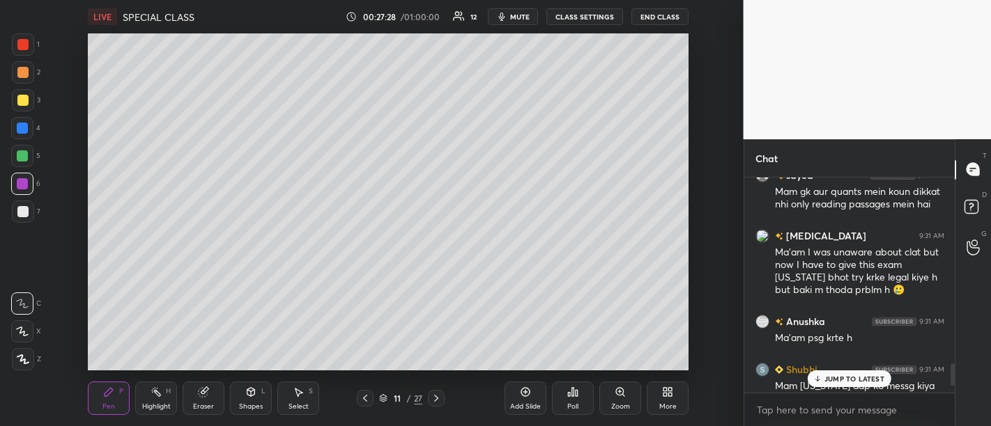
click at [851, 371] on div "JUMP TO LATEST" at bounding box center [849, 379] width 84 height 17
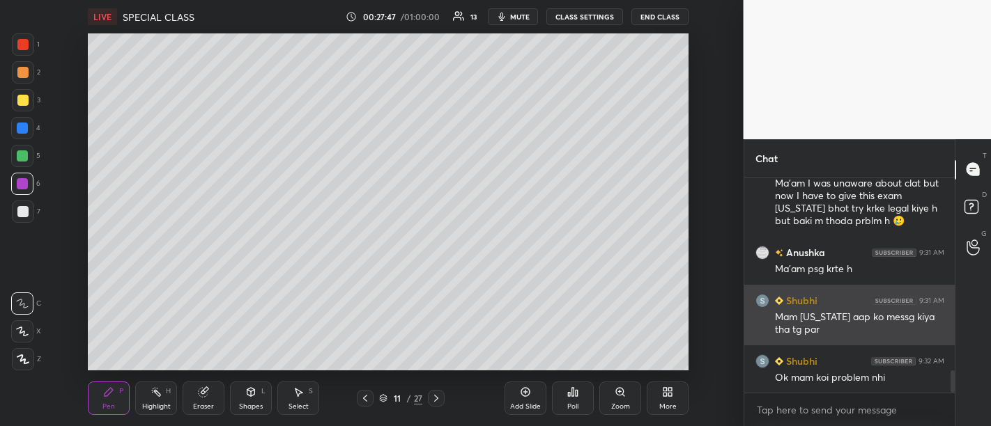
scroll to position [1889, 0]
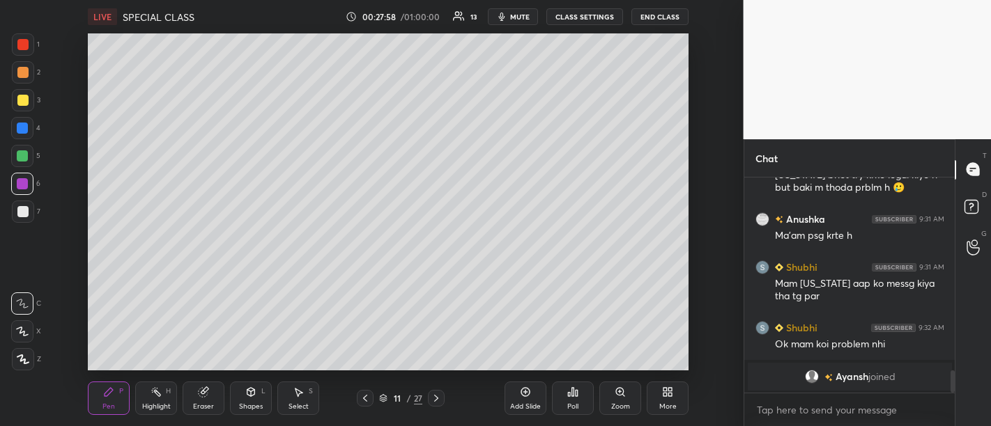
click at [526, 403] on div "Add Slide" at bounding box center [525, 406] width 31 height 7
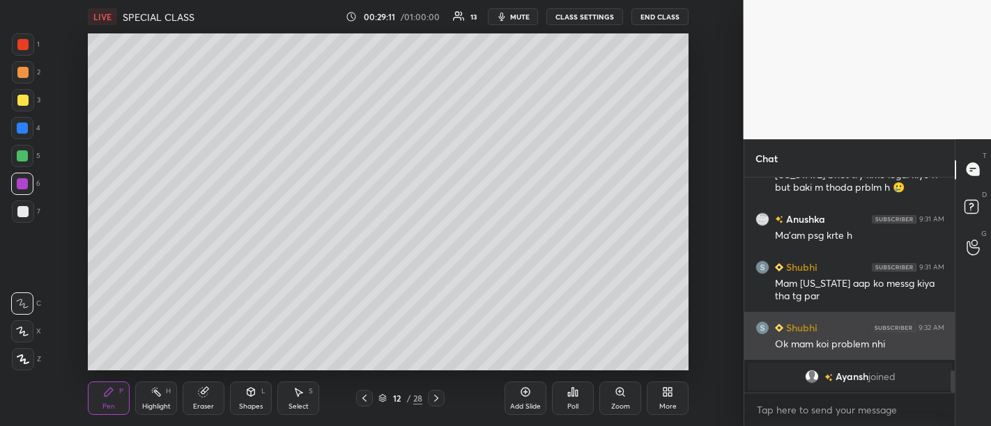
scroll to position [1905, 0]
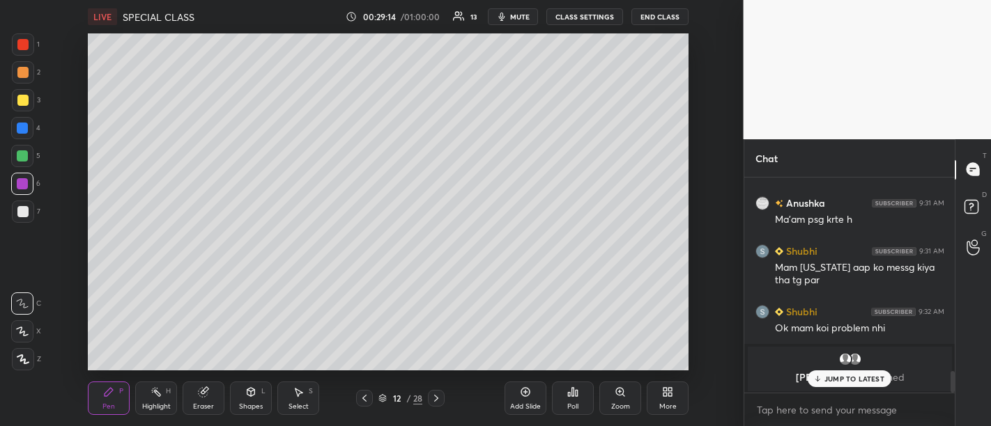
click at [851, 389] on div "yamini, Ayansh joined" at bounding box center [850, 369] width 204 height 45
click at [842, 382] on p "JUMP TO LATEST" at bounding box center [854, 379] width 60 height 8
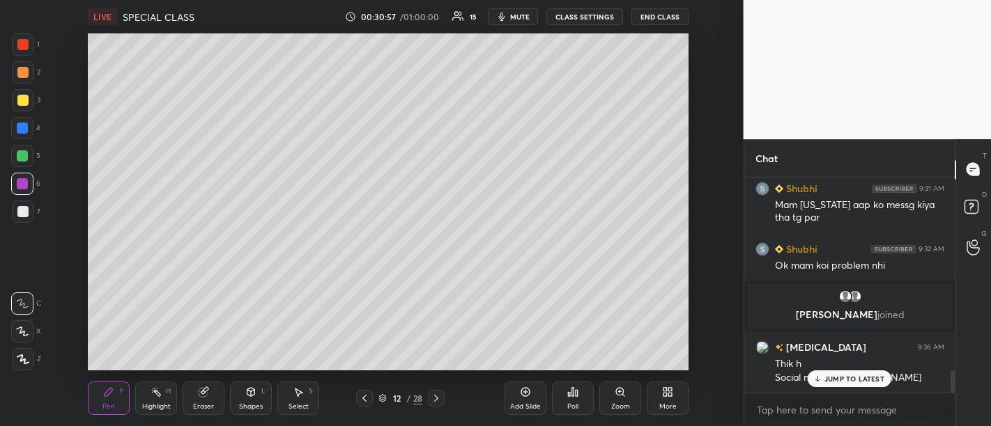
scroll to position [1891, 0]
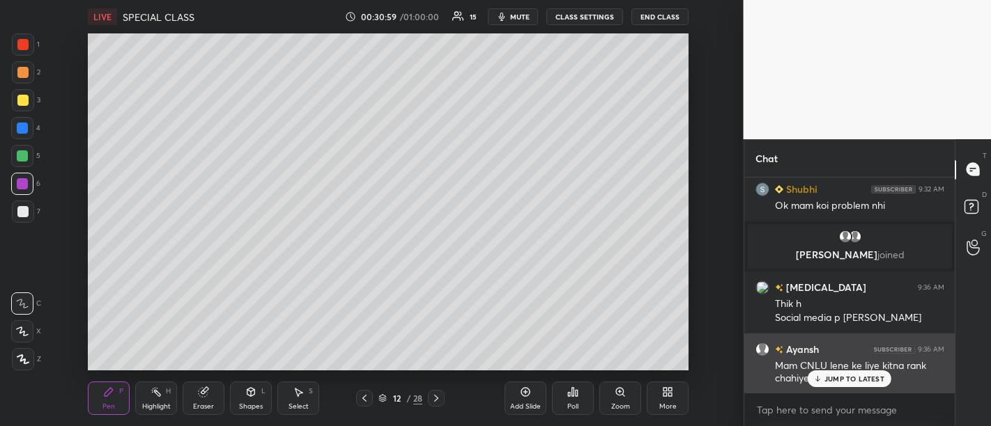
click at [850, 382] on p "JUMP TO LATEST" at bounding box center [854, 379] width 60 height 8
drag, startPoint x: 773, startPoint y: 361, endPoint x: 823, endPoint y: 379, distance: 53.3
click at [823, 379] on div "Ayansh 9:36 AM Mam CNLU lene ke liye kitna rank chahiye" at bounding box center [849, 364] width 211 height 61
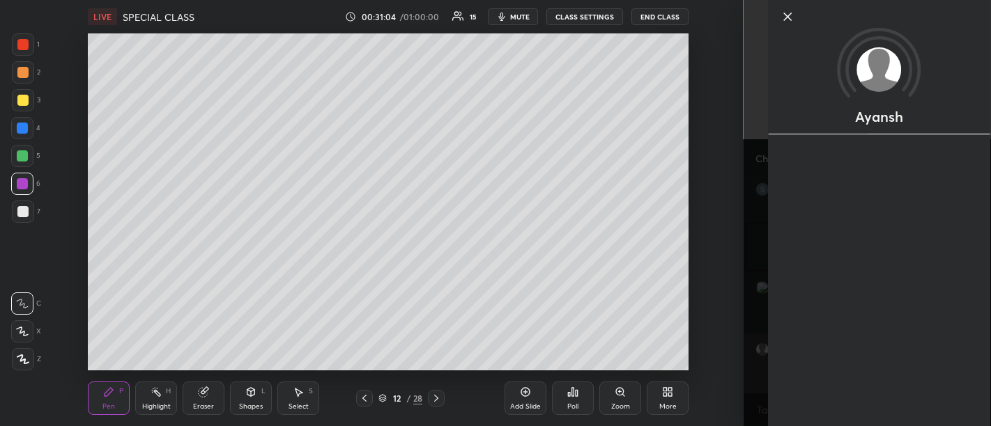
copy div "Mam CNLU lene ke liye kitna rank chahiye"
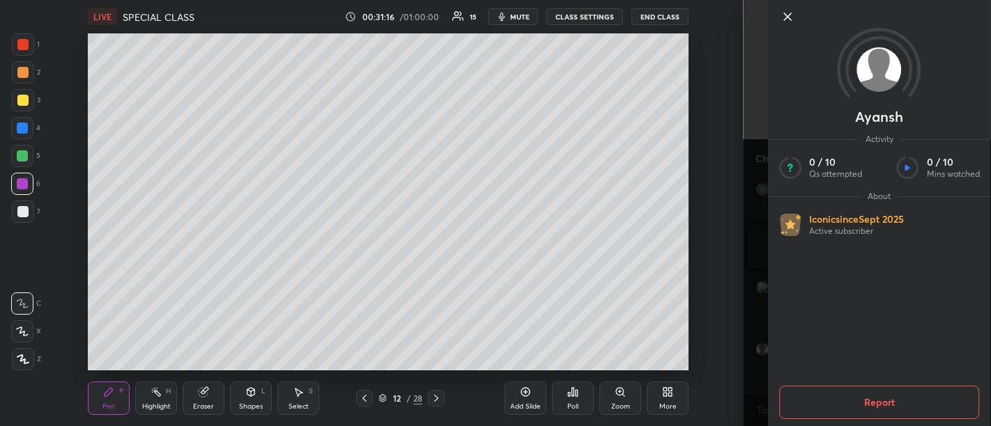
scroll to position [1924, 0]
click at [784, 18] on icon at bounding box center [787, 16] width 17 height 17
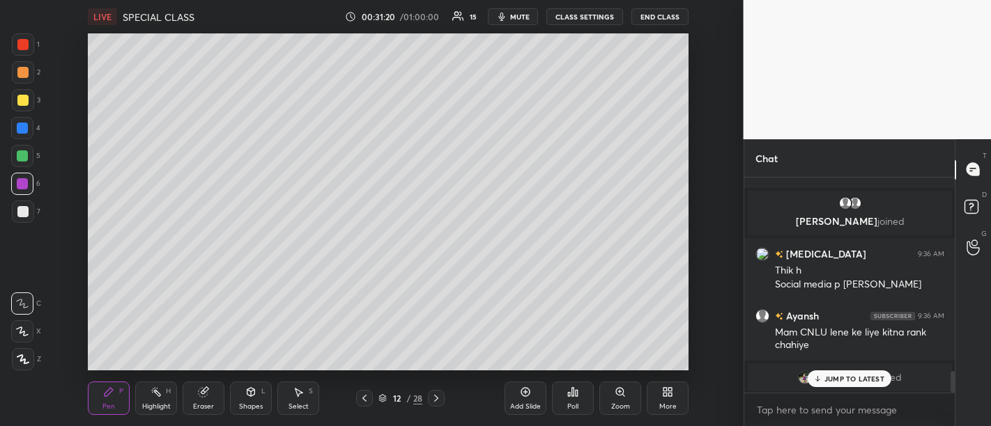
click at [857, 382] on p "JUMP TO LATEST" at bounding box center [854, 379] width 60 height 8
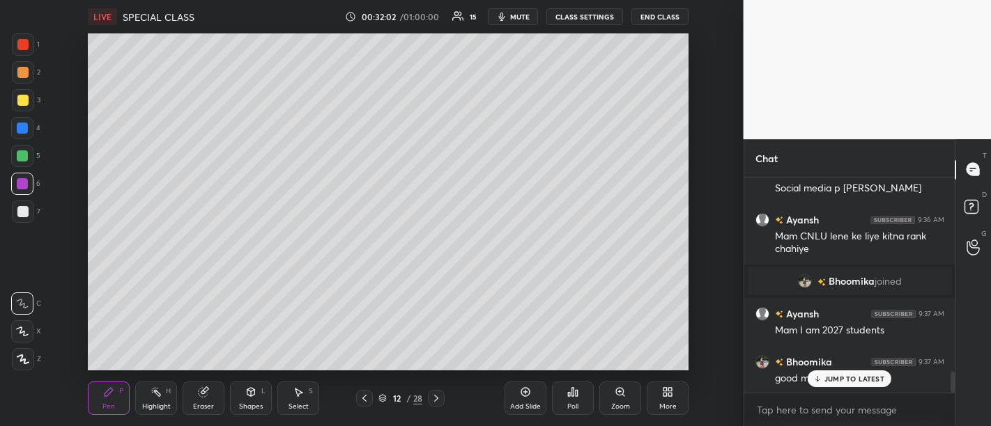
scroll to position [2018, 0]
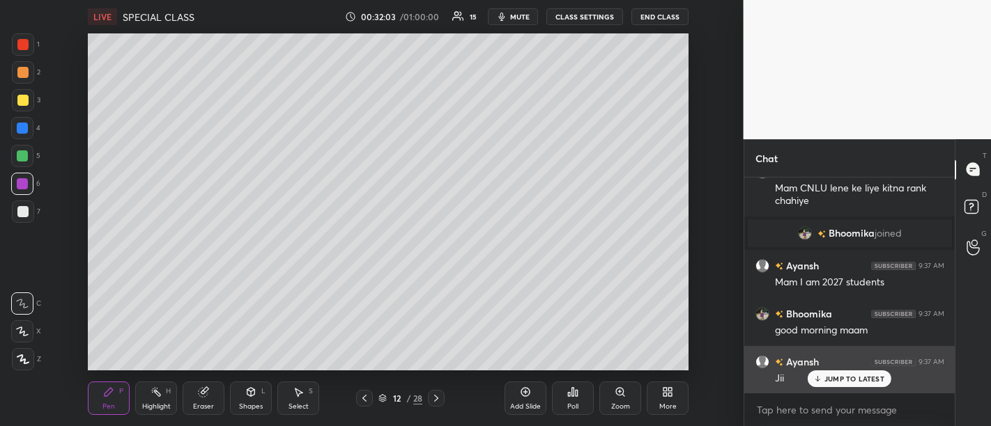
click at [865, 383] on p "JUMP TO LATEST" at bounding box center [854, 379] width 60 height 8
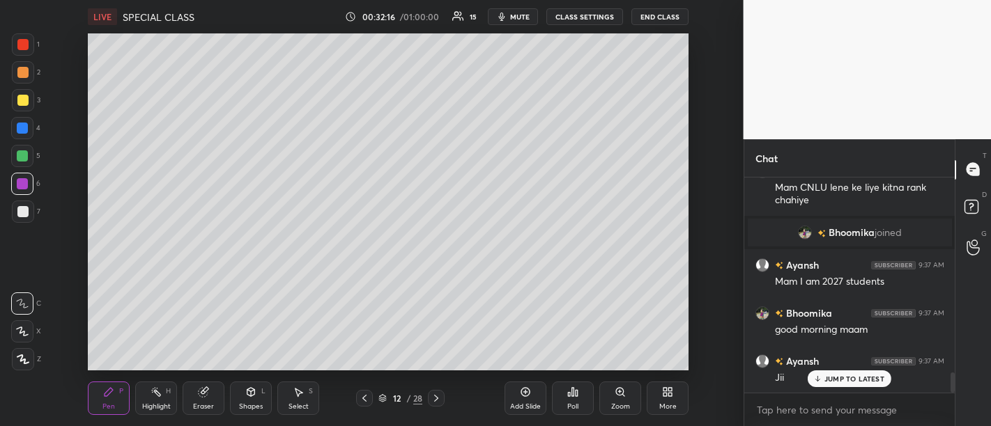
scroll to position [2066, 0]
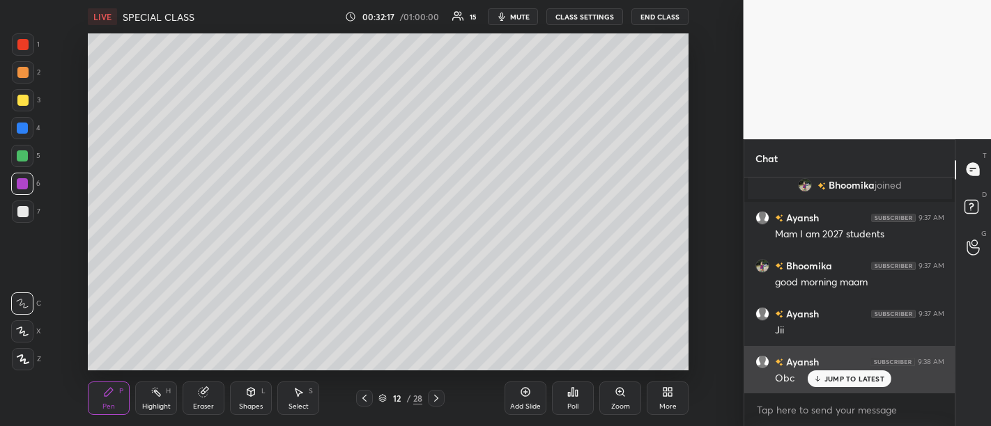
click at [849, 383] on p "JUMP TO LATEST" at bounding box center [854, 379] width 60 height 8
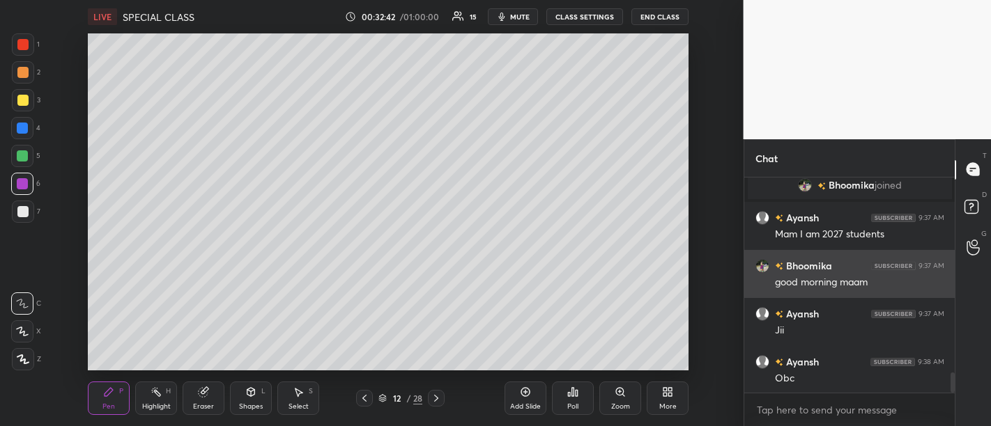
click at [844, 295] on div "Bhoomika 9:37 AM good morning maam" at bounding box center [849, 274] width 211 height 48
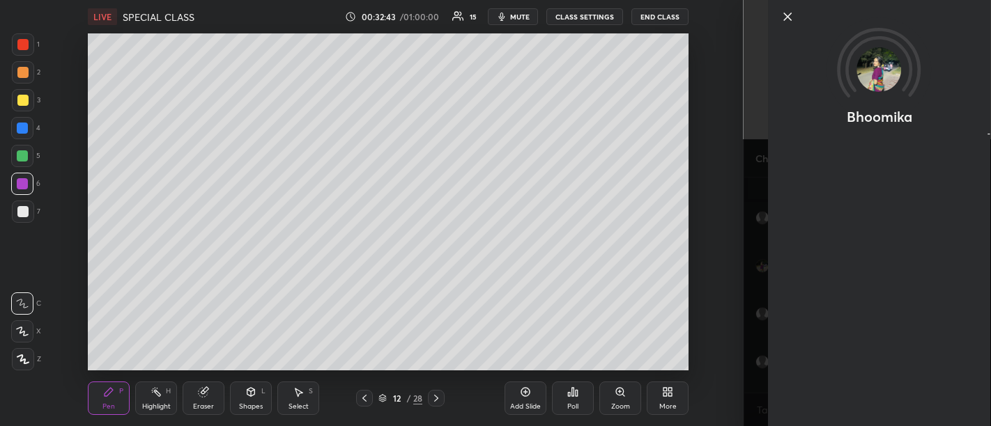
click at [780, 19] on icon at bounding box center [787, 16] width 17 height 17
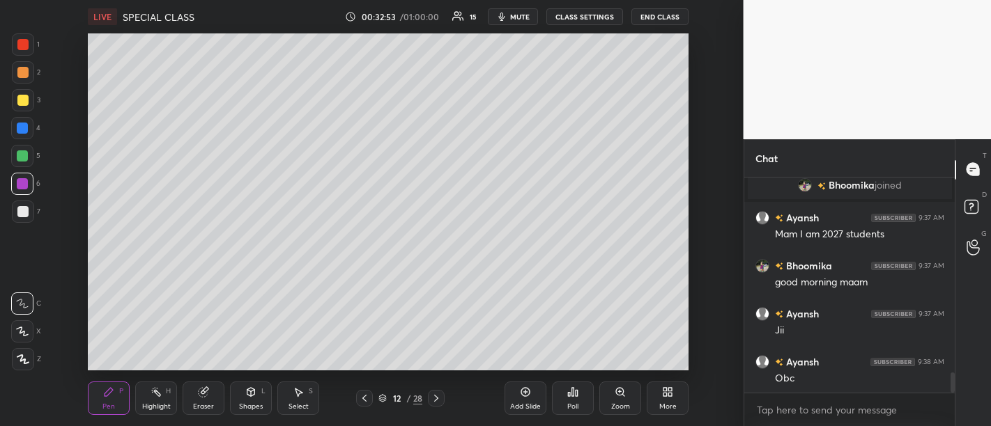
scroll to position [2067, 0]
click at [524, 399] on div "Add Slide" at bounding box center [525, 398] width 42 height 33
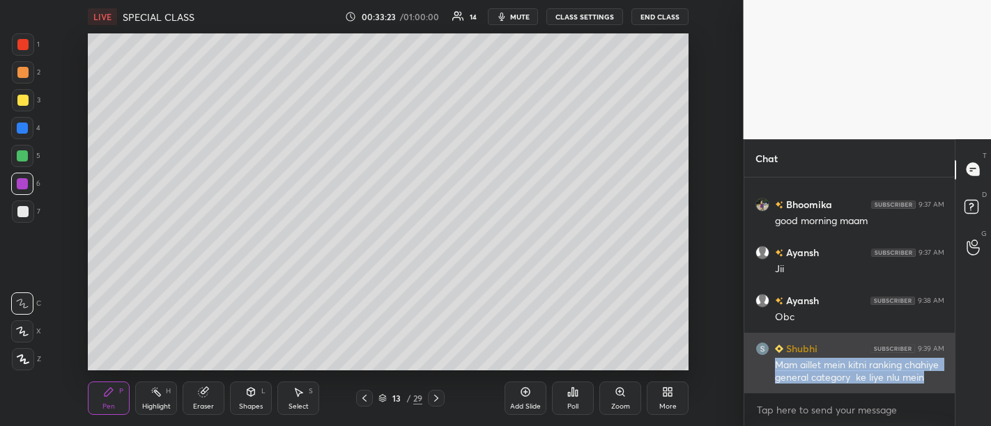
drag, startPoint x: 777, startPoint y: 362, endPoint x: 931, endPoint y: 382, distance: 155.3
click at [931, 382] on div "Mam aillet mein kitni ranking chahiye general category ke liye nlu mein" at bounding box center [859, 372] width 169 height 26
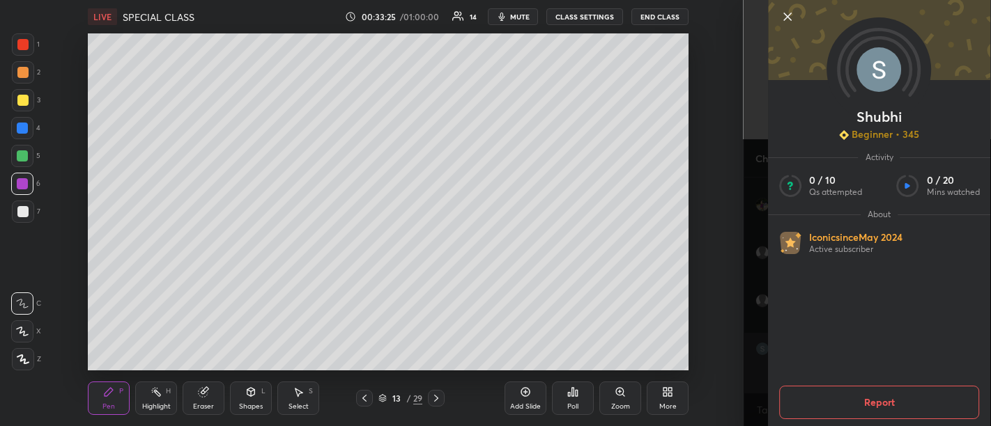
scroll to position [2161, 0]
copy div "Mam aillet mein kitni ranking chahiye general category ke liye nlu mein"
drag, startPoint x: 789, startPoint y: 3, endPoint x: 786, endPoint y: 17, distance: 14.2
click at [786, 17] on div "Shubhi Beginner • 345 Activity 0 / 10 Qs attempted 0 / 20 Mins watched About Ic…" at bounding box center [879, 213] width 223 height 426
click at [786, 17] on icon at bounding box center [787, 16] width 7 height 7
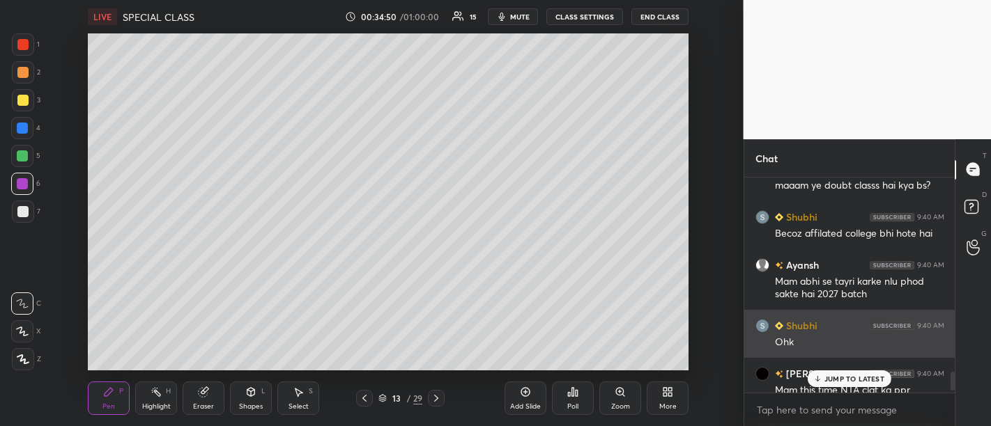
scroll to position [2287, 0]
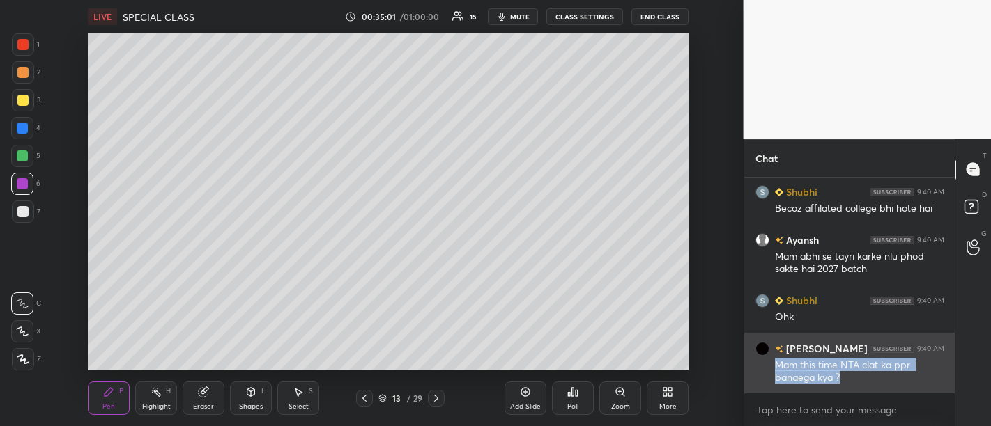
drag, startPoint x: 772, startPoint y: 360, endPoint x: 858, endPoint y: 377, distance: 87.3
click at [858, 377] on div "naithani 9:40 AM Mam this time NTA clat ka ppr banaega kya ?" at bounding box center [849, 363] width 211 height 61
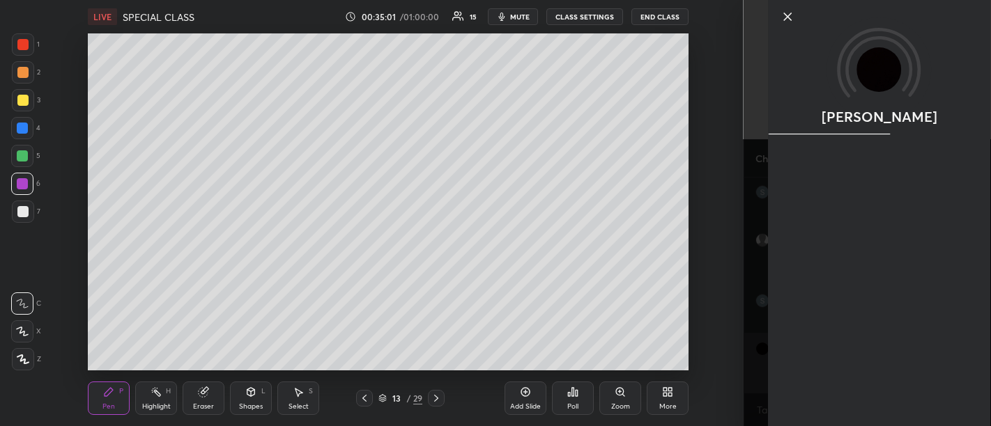
copy div "Mam this time NTA clat ka ppr banaega kya ?"
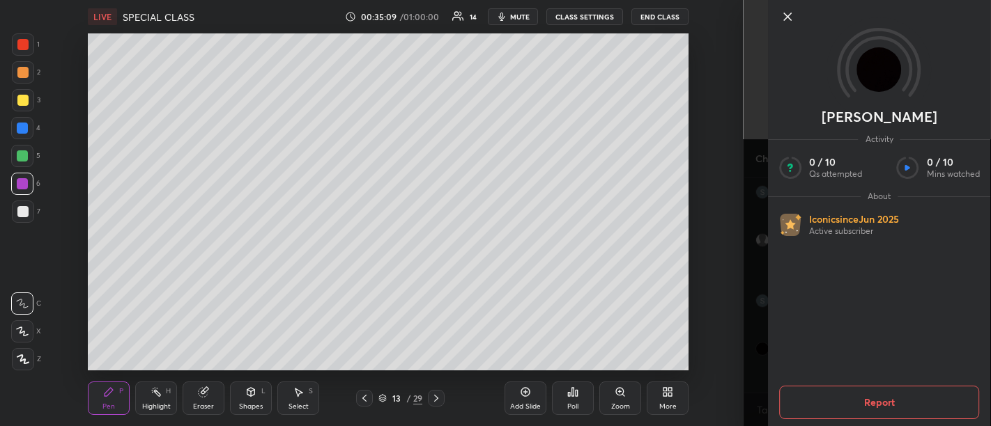
click at [783, 14] on icon at bounding box center [787, 16] width 17 height 17
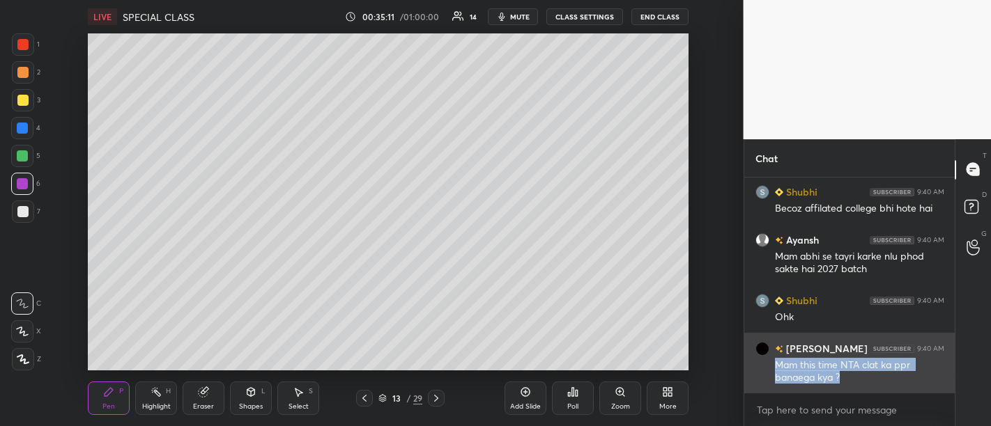
click at [819, 365] on div "Mam this time NTA clat ka ppr banaega kya ?" at bounding box center [859, 372] width 169 height 26
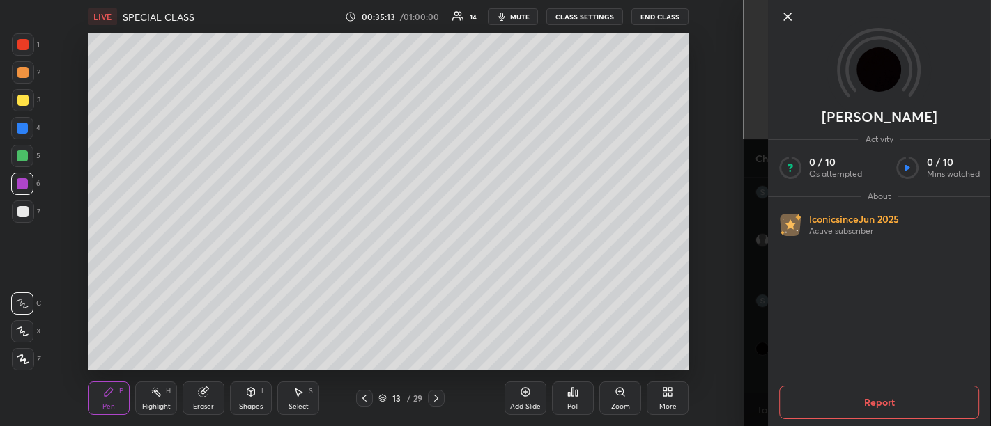
click at [781, 17] on icon at bounding box center [787, 16] width 17 height 17
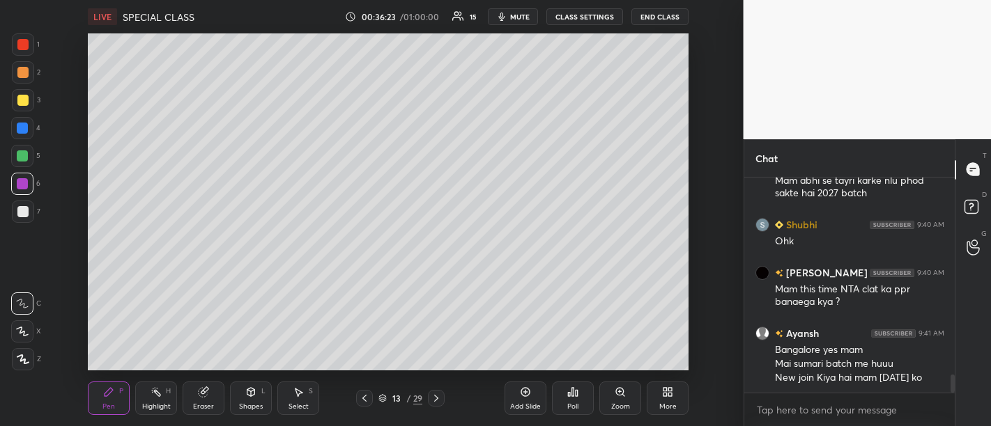
scroll to position [2422, 0]
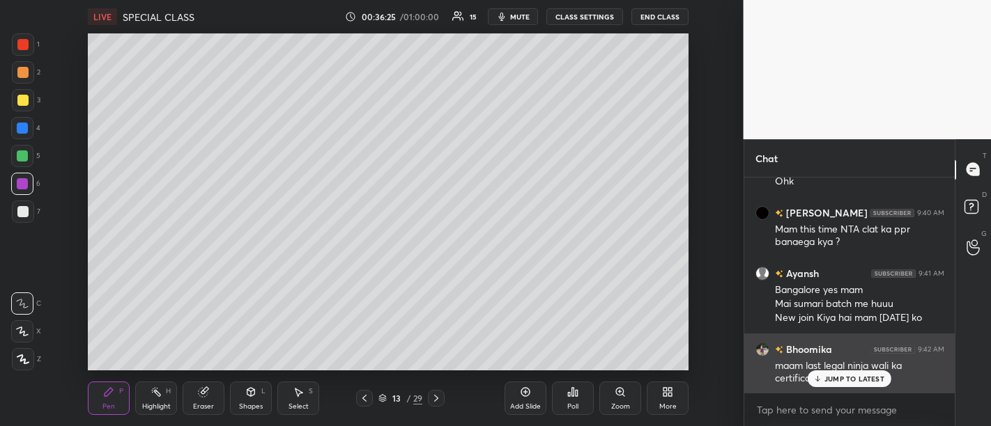
click at [856, 371] on div "JUMP TO LATEST" at bounding box center [849, 379] width 84 height 17
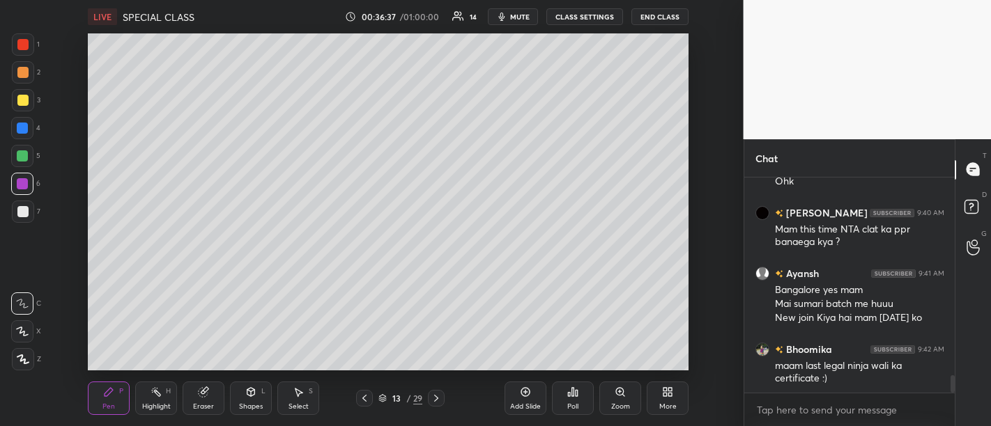
scroll to position [2471, 0]
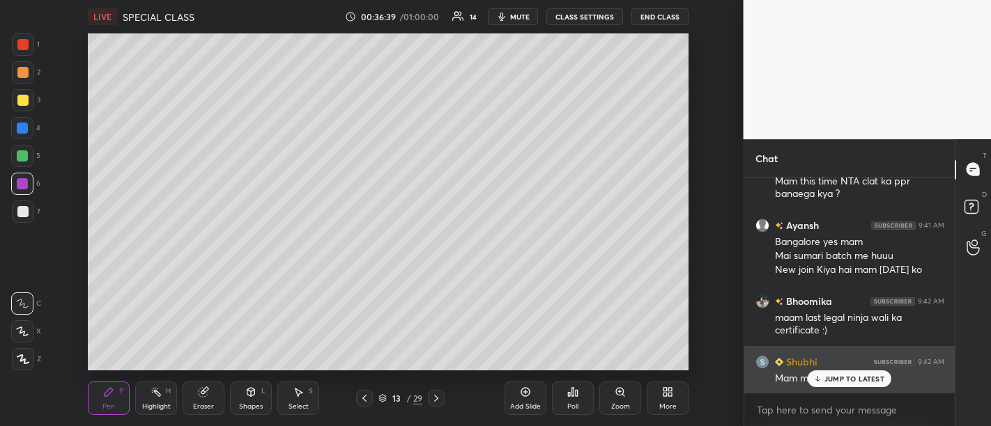
click at [844, 382] on p "JUMP TO LATEST" at bounding box center [854, 379] width 60 height 8
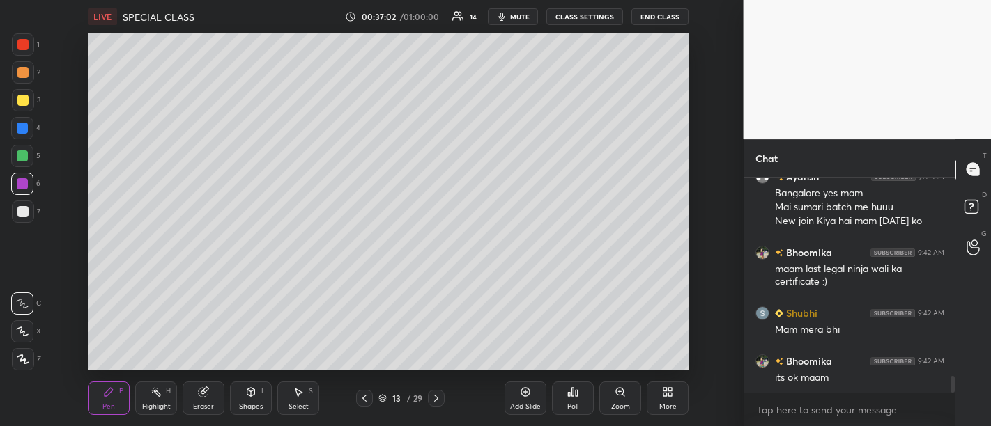
click at [530, 388] on icon at bounding box center [525, 392] width 11 height 11
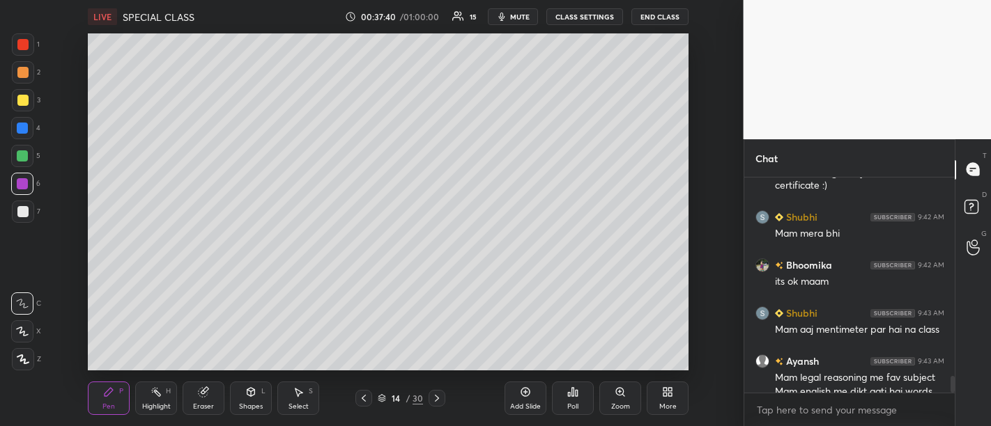
scroll to position [2641, 0]
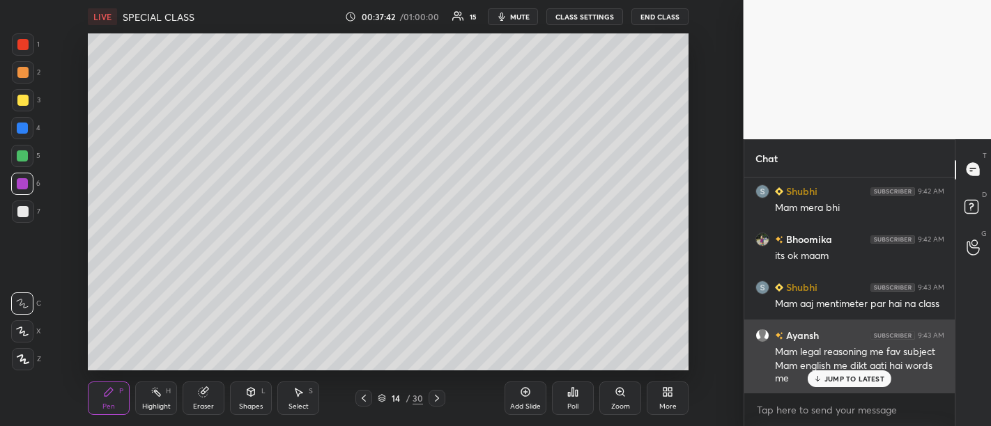
click at [835, 383] on p "JUMP TO LATEST" at bounding box center [854, 379] width 60 height 8
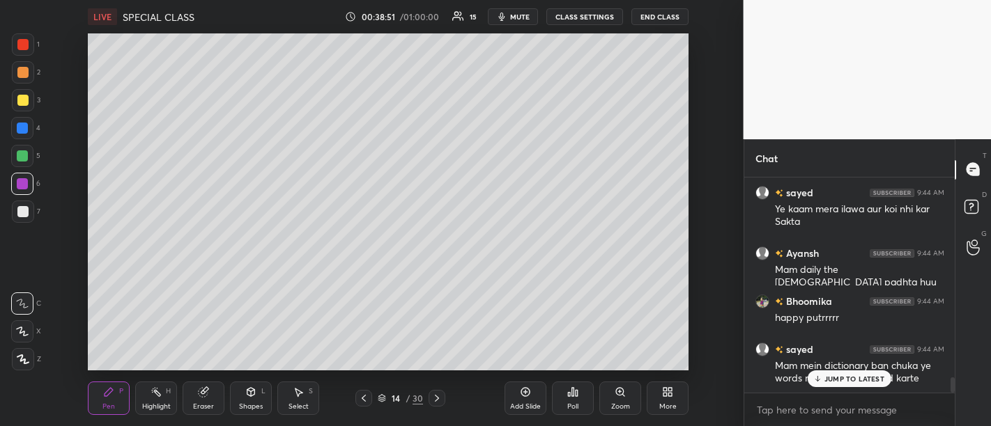
scroll to position [2859, 0]
click at [520, 387] on icon at bounding box center [525, 392] width 11 height 11
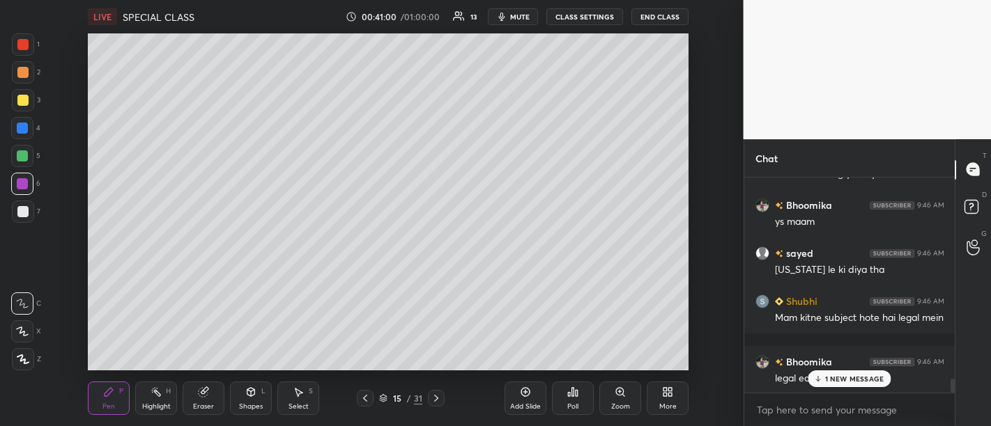
scroll to position [3112, 0]
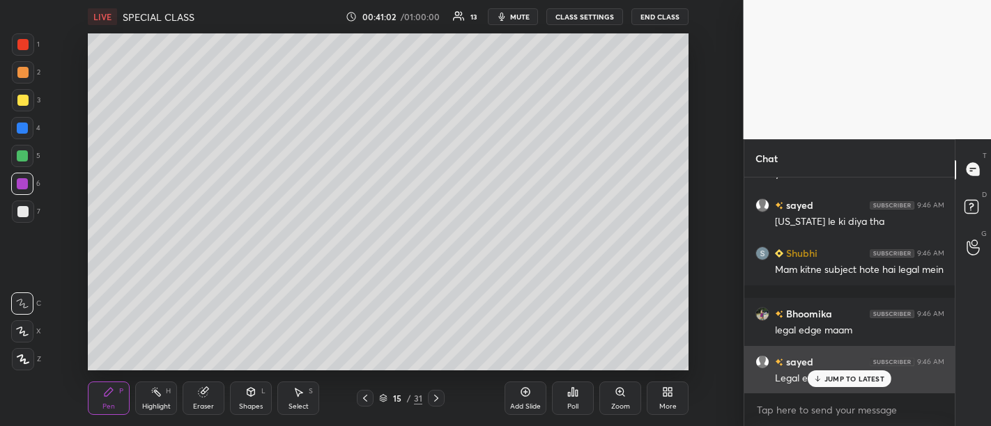
click at [842, 380] on p "JUMP TO LATEST" at bounding box center [854, 379] width 60 height 8
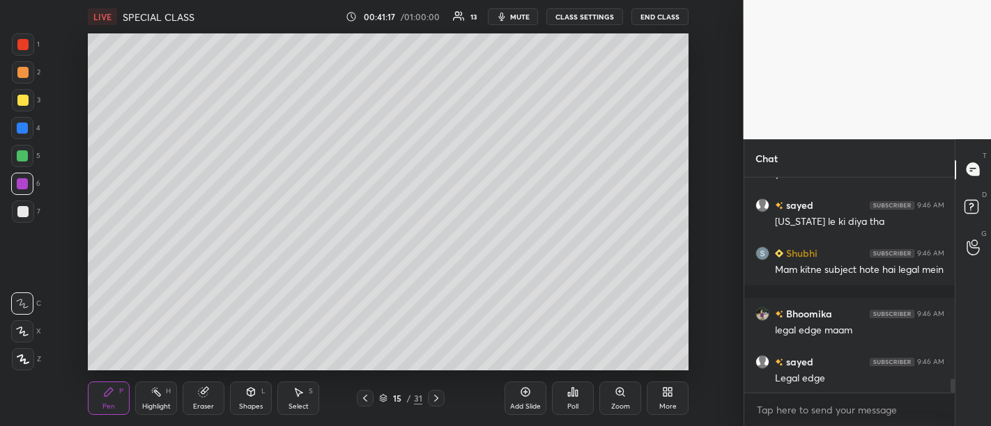
click at [521, 377] on div "Add Slide Poll Zoom More" at bounding box center [596, 399] width 184 height 78
click at [532, 391] on div "Add Slide" at bounding box center [525, 398] width 42 height 33
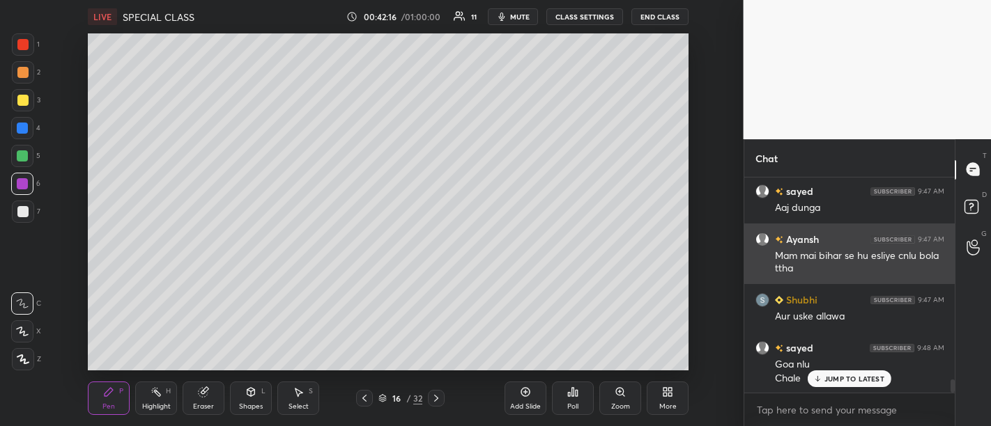
scroll to position [3331, 0]
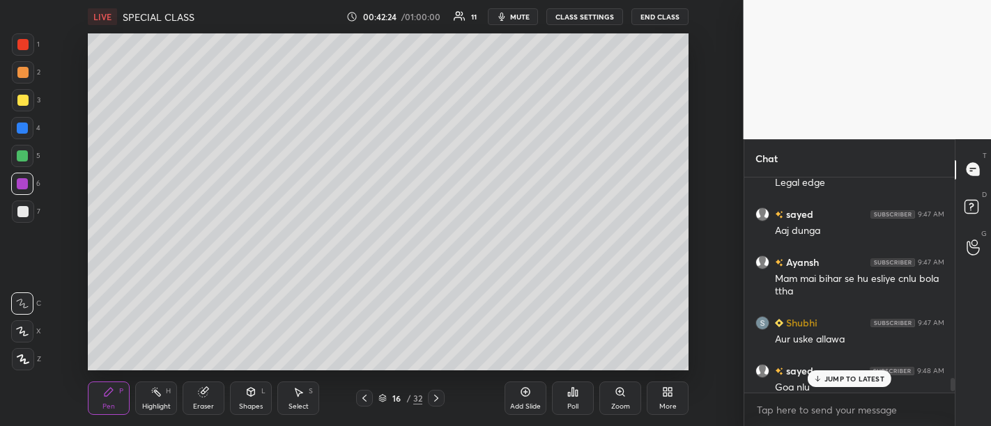
click at [849, 374] on div "JUMP TO LATEST" at bounding box center [849, 379] width 84 height 17
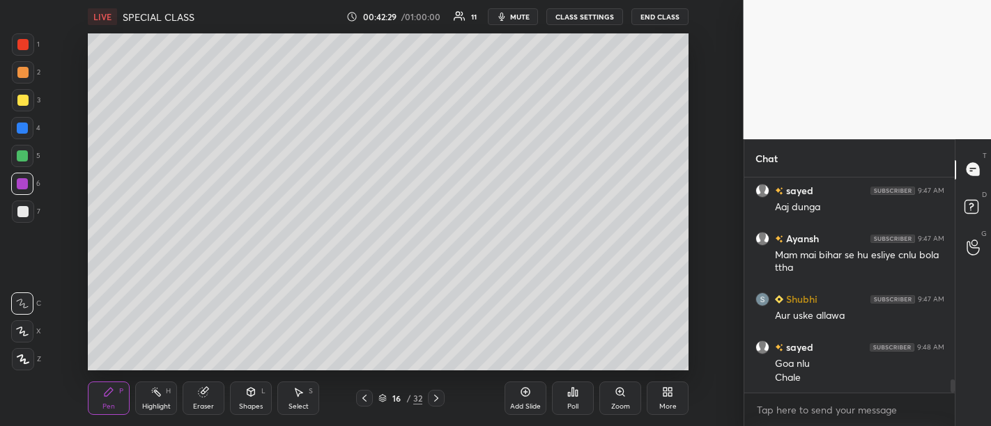
scroll to position [3378, 0]
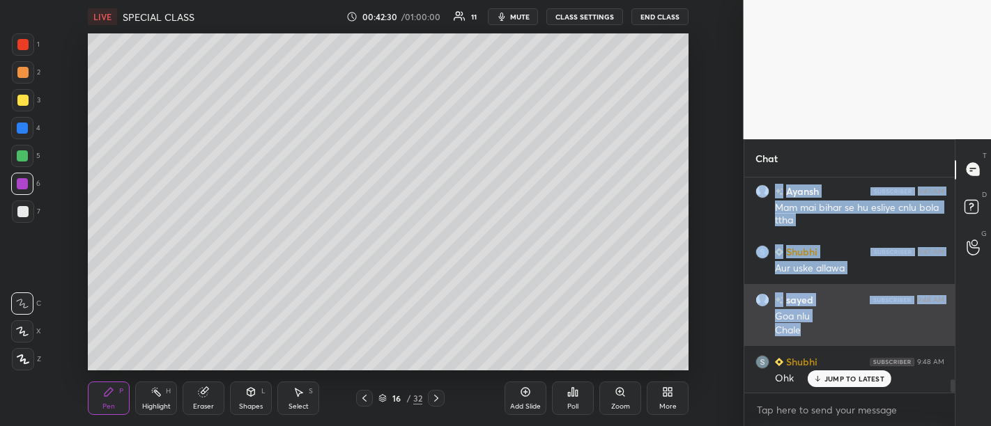
drag, startPoint x: 773, startPoint y: 361, endPoint x: 823, endPoint y: 338, distance: 55.2
click at [823, 338] on div "sayed 9:48 AM Goa nlu Chale" at bounding box center [849, 315] width 211 height 62
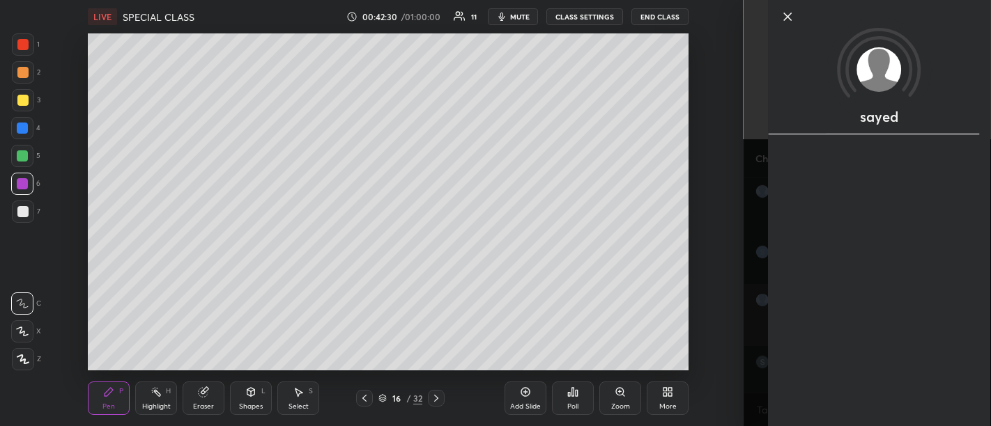
click at [823, 338] on div "sayed" at bounding box center [879, 213] width 223 height 426
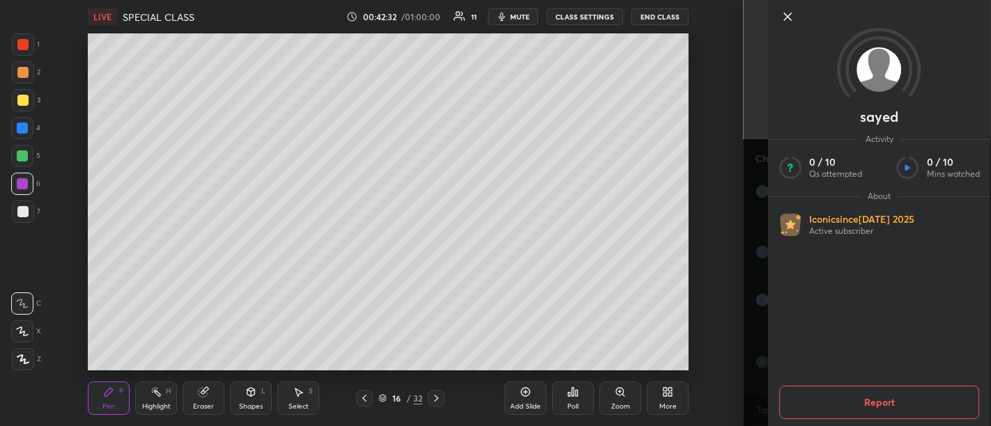
click at [782, 10] on icon at bounding box center [787, 16] width 17 height 17
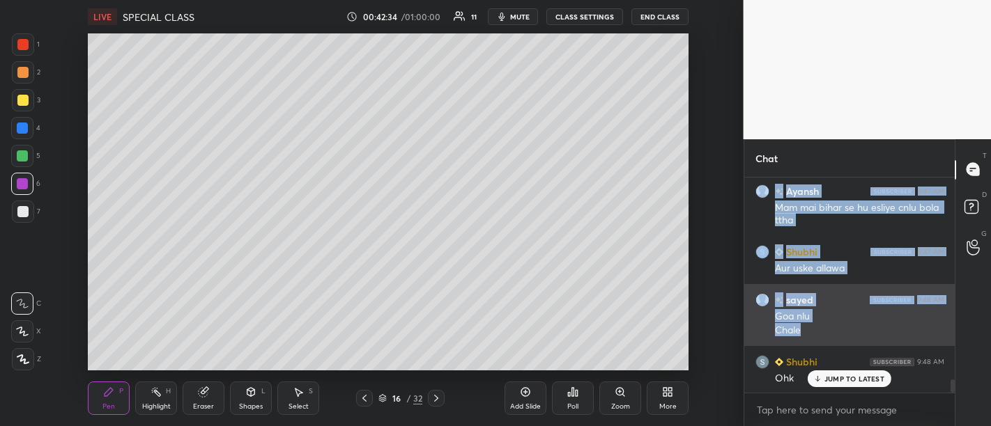
click at [804, 310] on div "Goa nlu" at bounding box center [859, 317] width 169 height 14
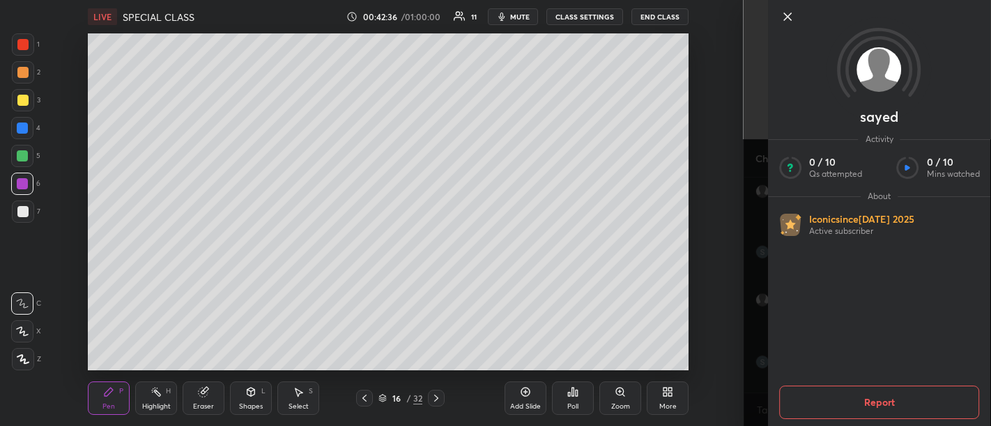
click at [792, 17] on icon at bounding box center [787, 16] width 17 height 17
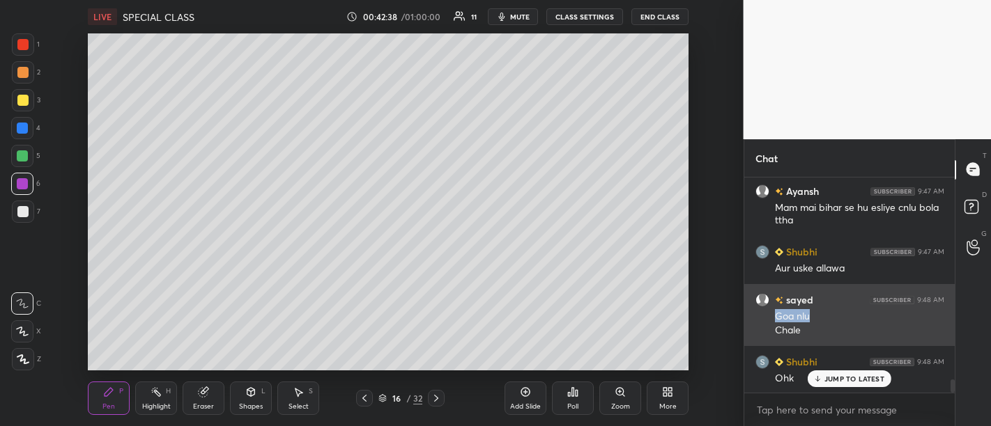
drag, startPoint x: 776, startPoint y: 314, endPoint x: 814, endPoint y: 314, distance: 38.3
click at [814, 314] on div "Goa nlu" at bounding box center [859, 317] width 169 height 14
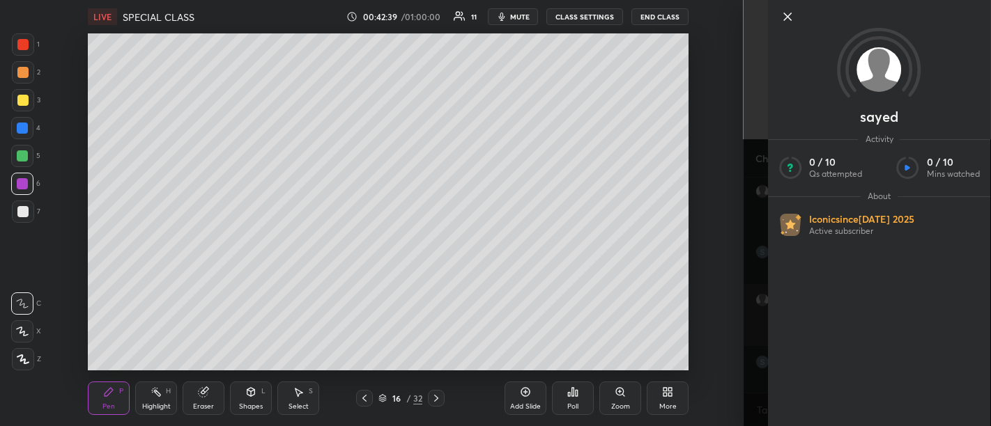
copy div "Goa nlu"
click at [788, 21] on icon at bounding box center [787, 16] width 17 height 17
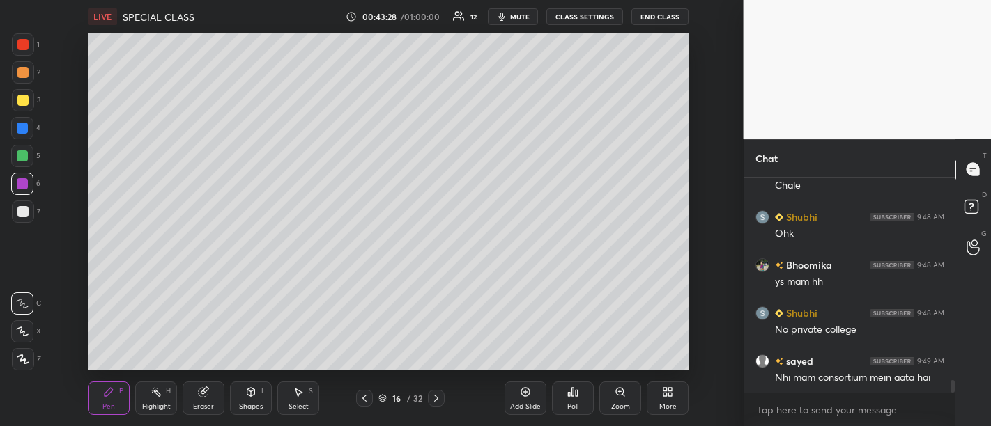
scroll to position [3583, 0]
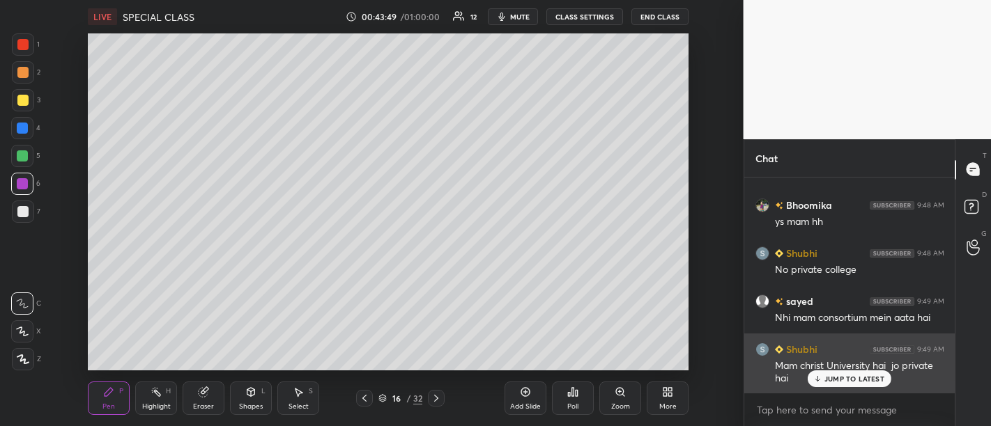
click at [848, 379] on p "JUMP TO LATEST" at bounding box center [854, 379] width 60 height 8
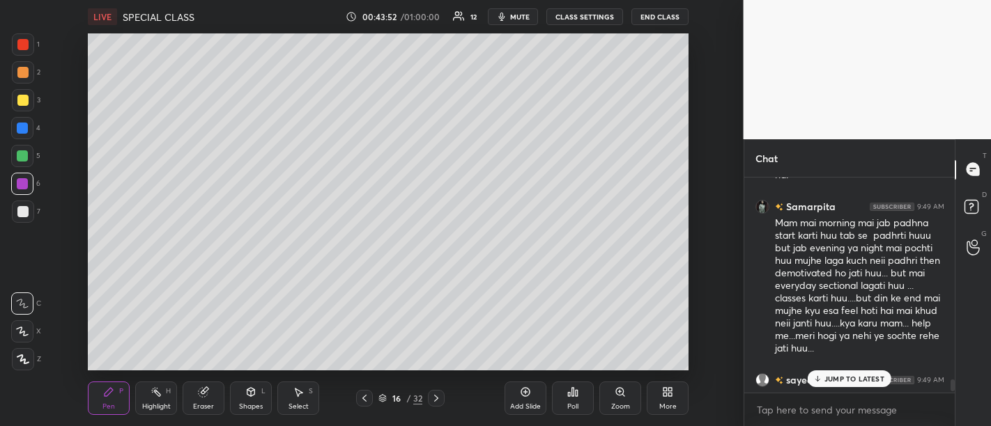
scroll to position [3785, 0]
click at [528, 389] on icon at bounding box center [525, 392] width 9 height 9
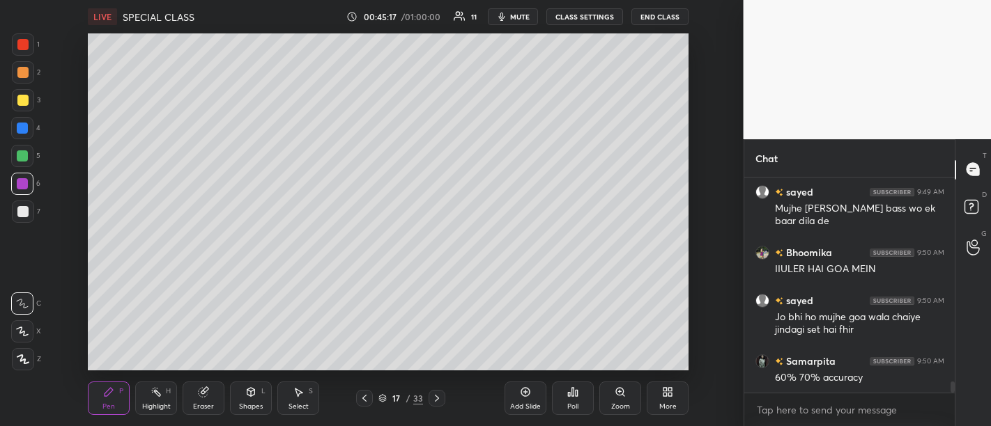
scroll to position [4023, 0]
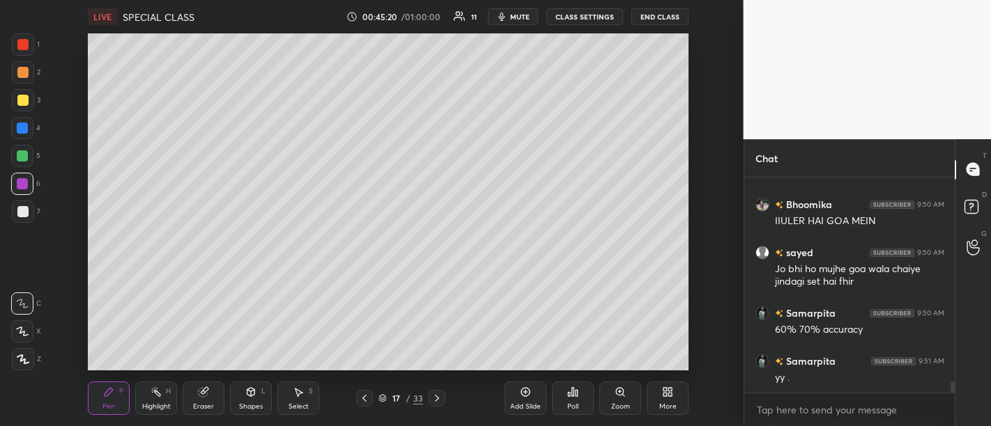
click at [533, 399] on div "Add Slide" at bounding box center [525, 398] width 42 height 33
click at [521, 401] on div "Add Slide" at bounding box center [525, 398] width 42 height 33
click at [534, 401] on div "Add Slide" at bounding box center [525, 398] width 42 height 33
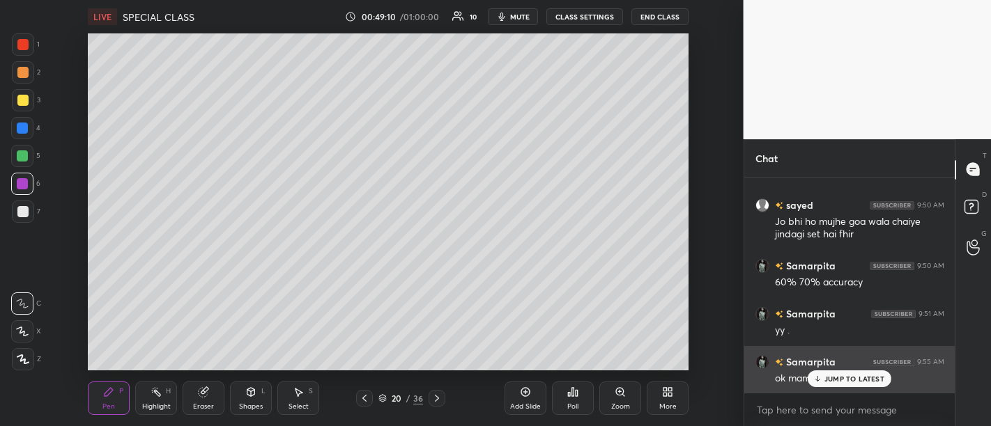
click at [840, 382] on p "JUMP TO LATEST" at bounding box center [854, 379] width 60 height 8
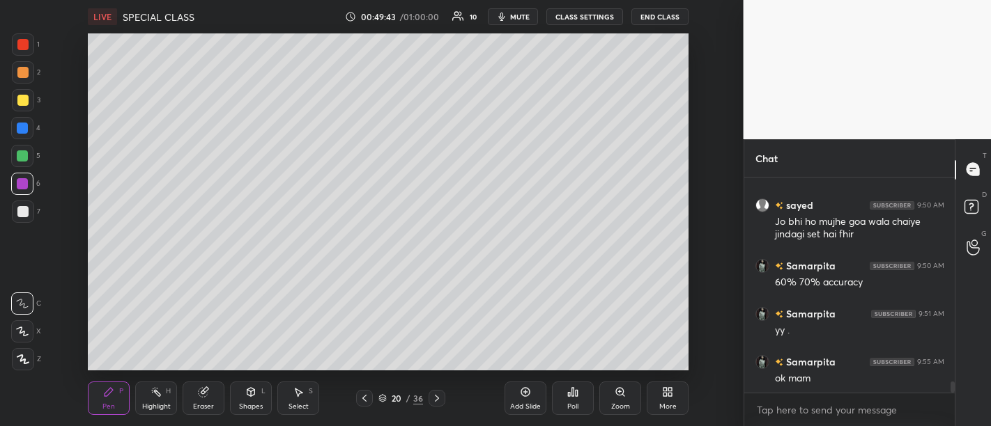
click at [523, 394] on icon at bounding box center [525, 392] width 11 height 11
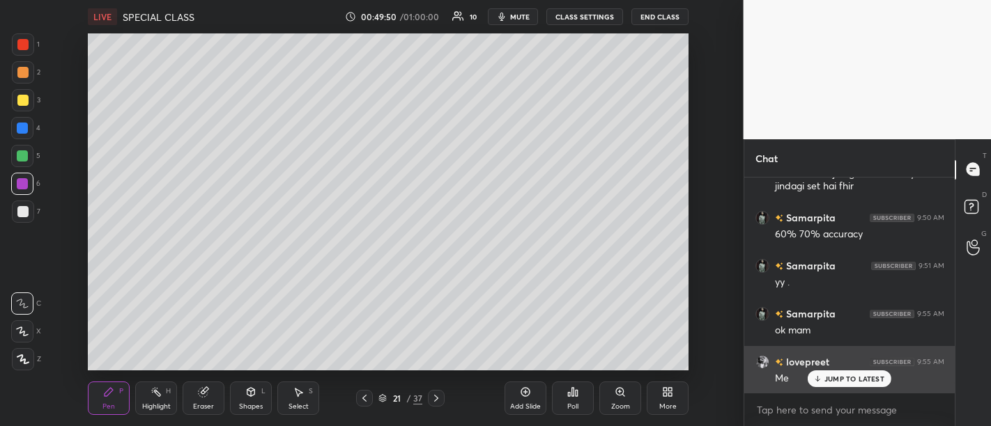
click at [856, 379] on p "JUMP TO LATEST" at bounding box center [854, 379] width 60 height 8
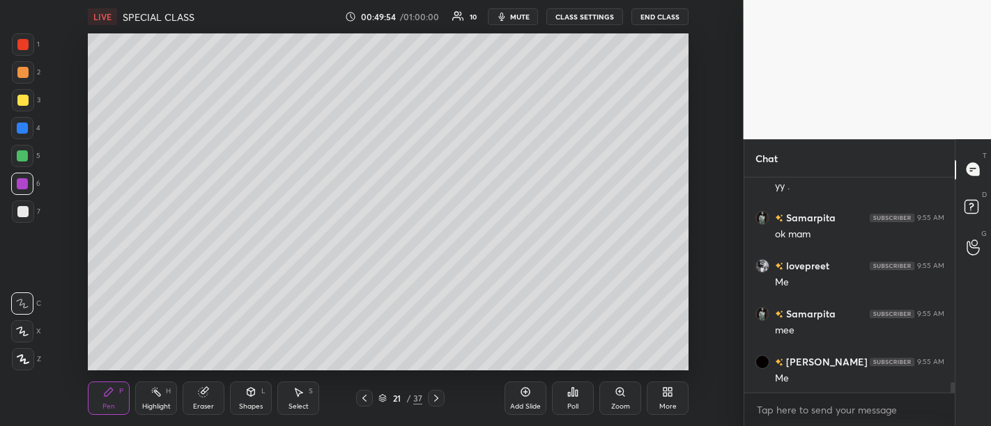
scroll to position [4263, 0]
click at [840, 383] on div "Samarpita 9:51 AM yy . Samarpita 9:55 AM ok mam lovepreet 9:55 AM Me Samarpita …" at bounding box center [849, 286] width 211 height 216
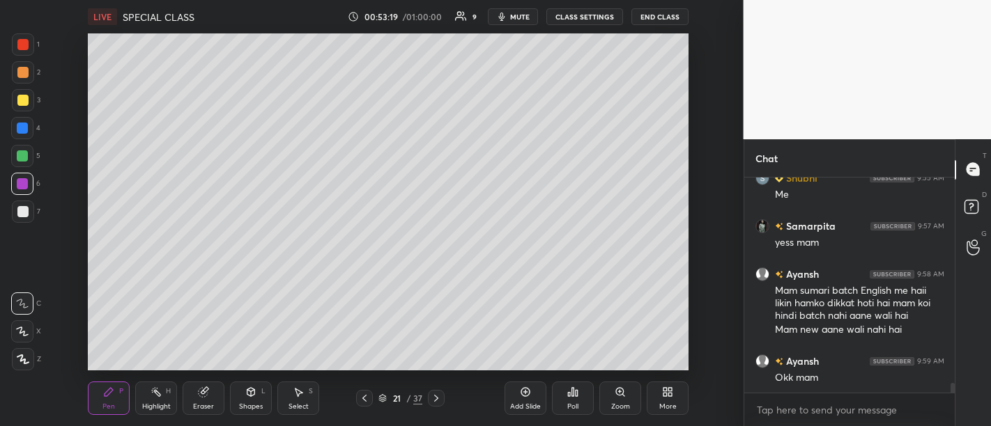
scroll to position [4494, 0]
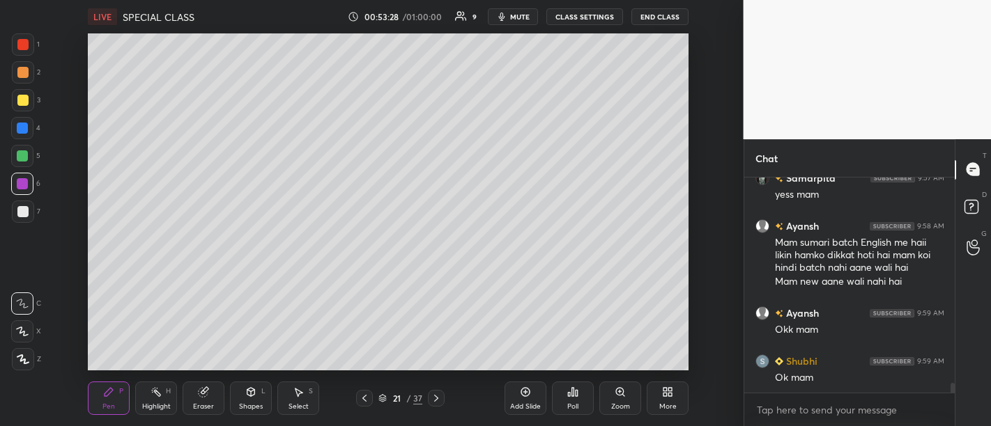
click at [529, 403] on div "Add Slide" at bounding box center [525, 406] width 31 height 7
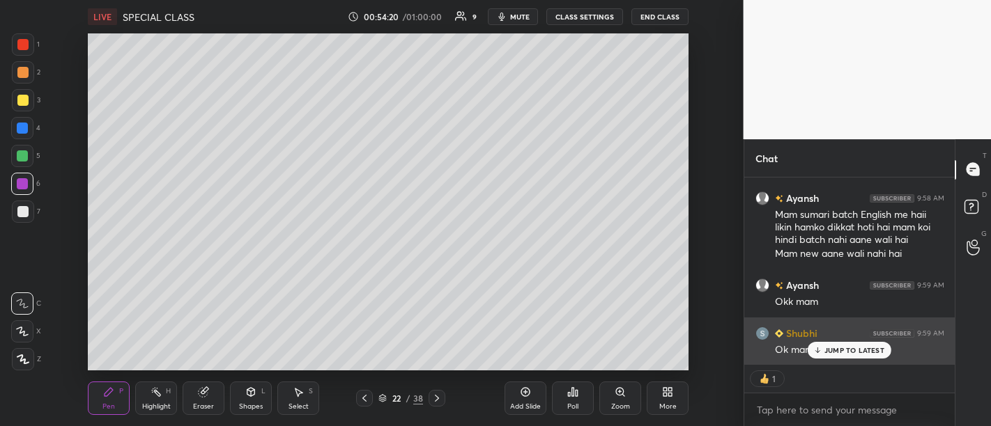
click at [854, 355] on p "JUMP TO LATEST" at bounding box center [854, 350] width 60 height 8
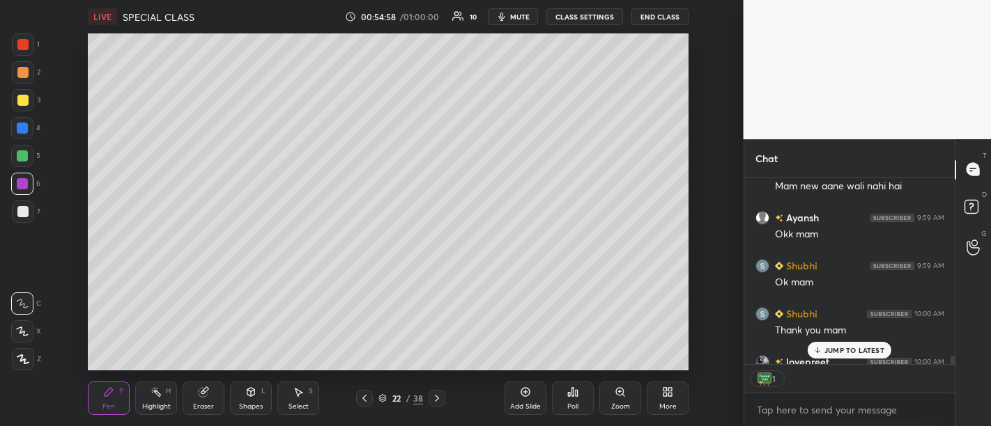
scroll to position [4667, 0]
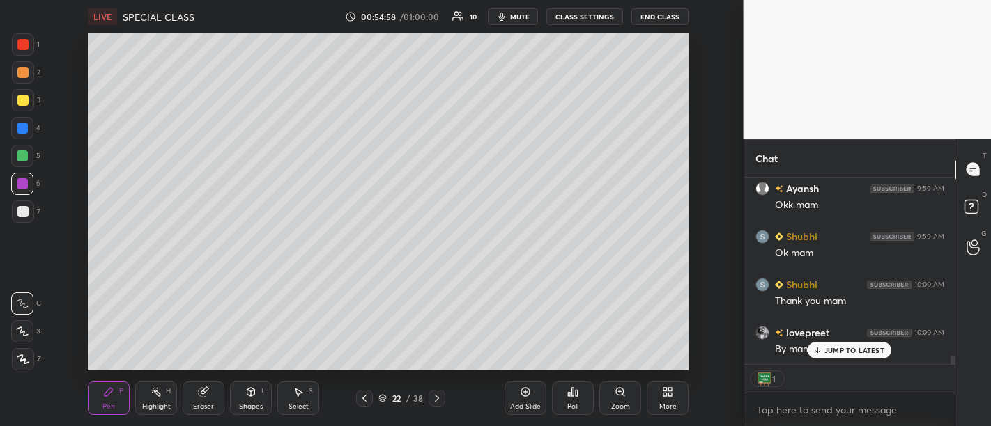
click at [842, 382] on div "1" at bounding box center [849, 379] width 211 height 28
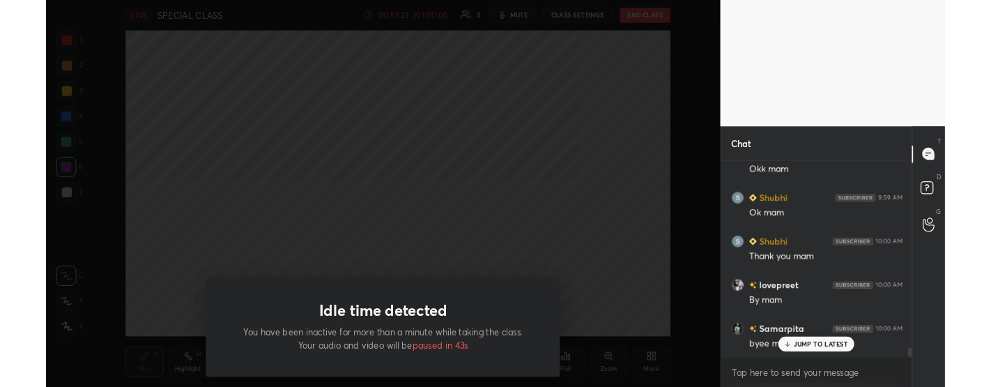
scroll to position [4671, 0]
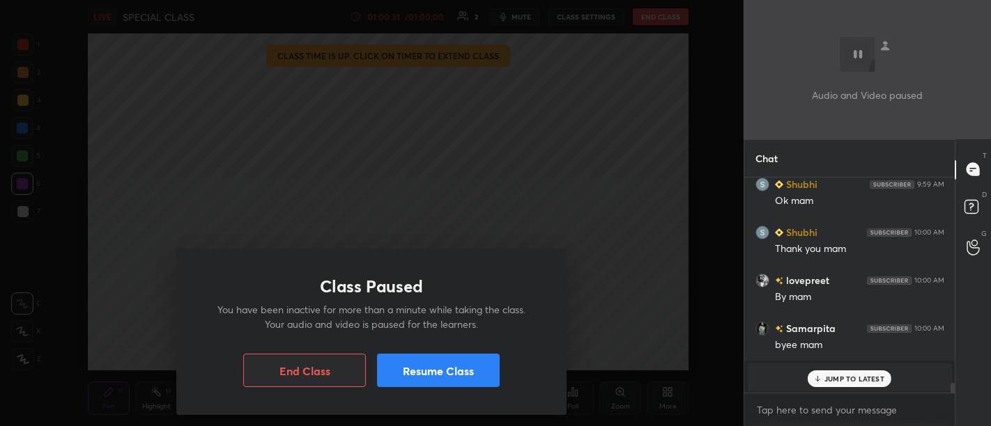
click at [532, 218] on div "Class Paused You have been inactive for more than a minute while taking the cla…" at bounding box center [371, 213] width 743 height 426
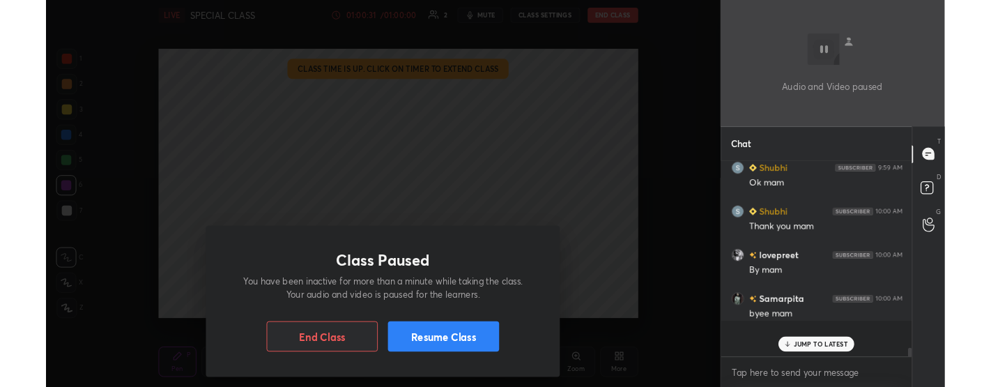
scroll to position [4, 4]
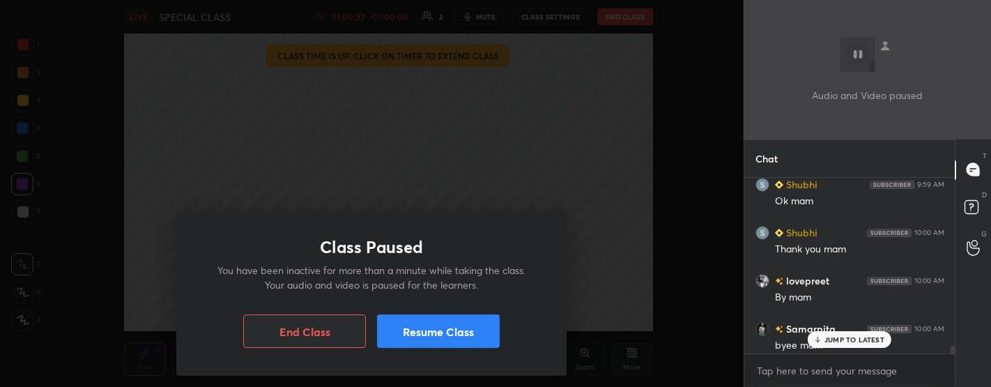
click at [460, 339] on button "Resume Class" at bounding box center [438, 330] width 123 height 33
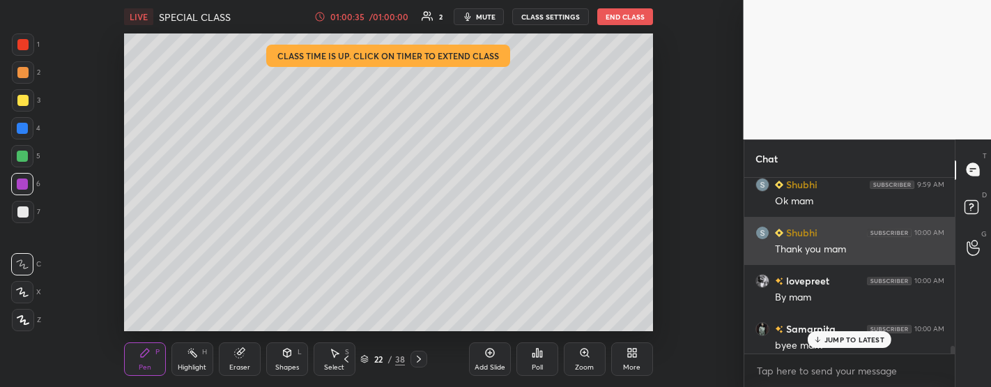
scroll to position [4713, 0]
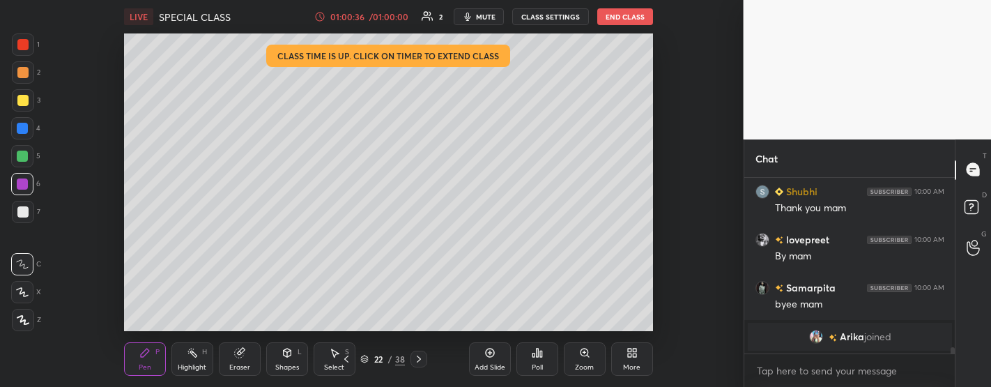
click at [619, 17] on button "End Class" at bounding box center [625, 16] width 56 height 17
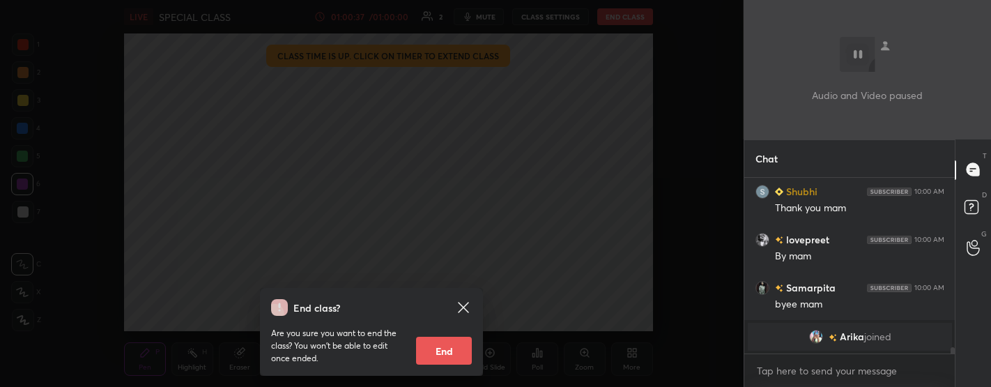
click at [449, 323] on div "Are you sure you want to end the class? You won’t be able to edit once ended. E…" at bounding box center [371, 340] width 201 height 49
click at [440, 360] on button "End" at bounding box center [444, 351] width 56 height 28
type textarea "x"
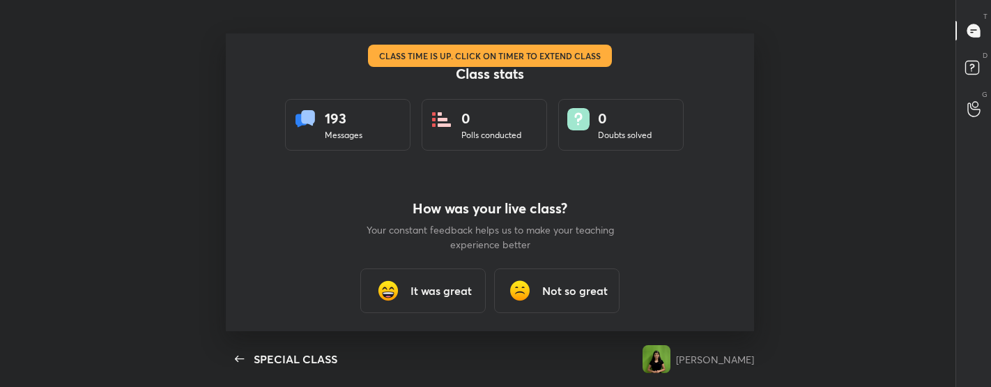
scroll to position [0, 0]
